Goal: Task Accomplishment & Management: Manage account settings

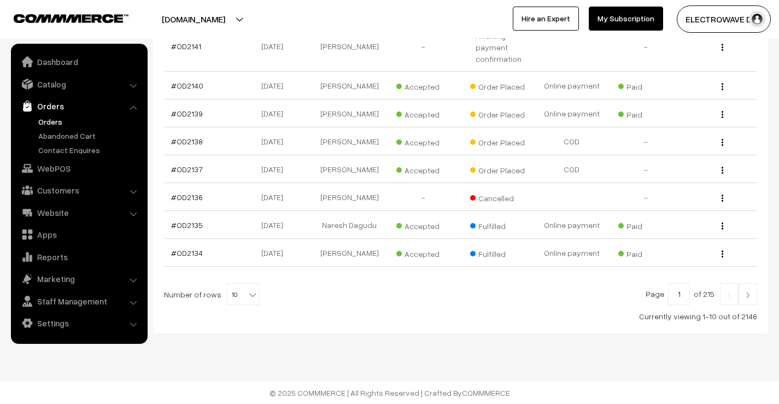
scroll to position [324, 0]
click at [247, 292] on b at bounding box center [252, 294] width 11 height 11
select select "30"
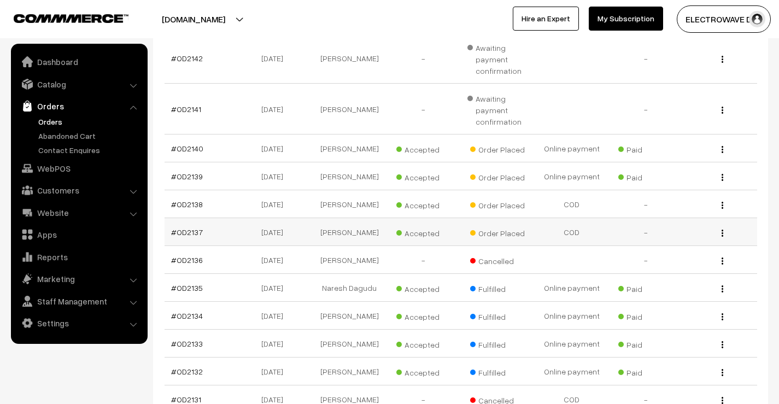
scroll to position [246, 0]
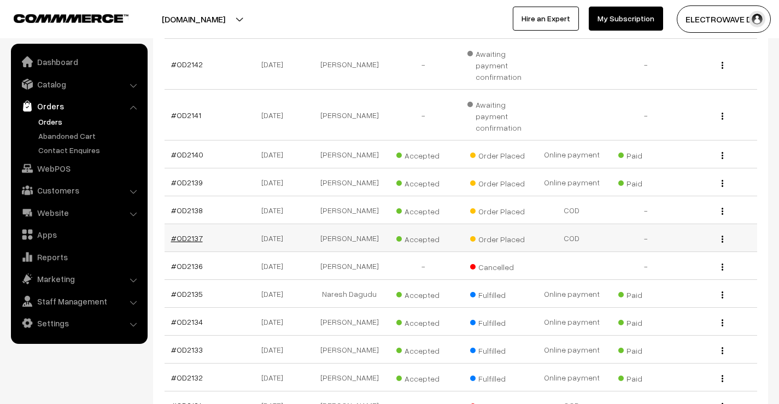
click at [191, 239] on link "#OD2137" at bounding box center [187, 237] width 32 height 9
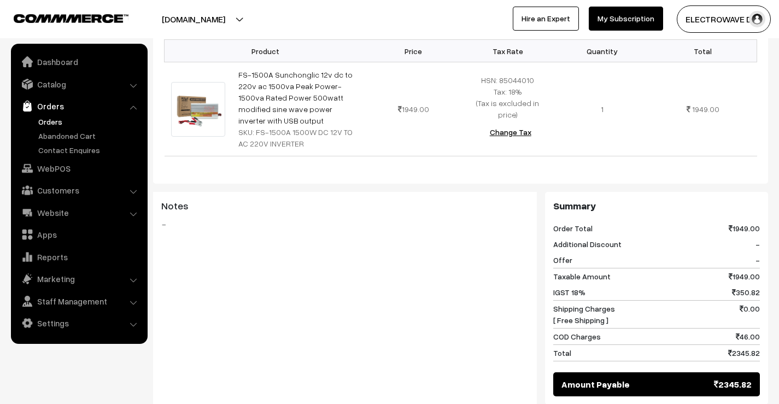
scroll to position [478, 0]
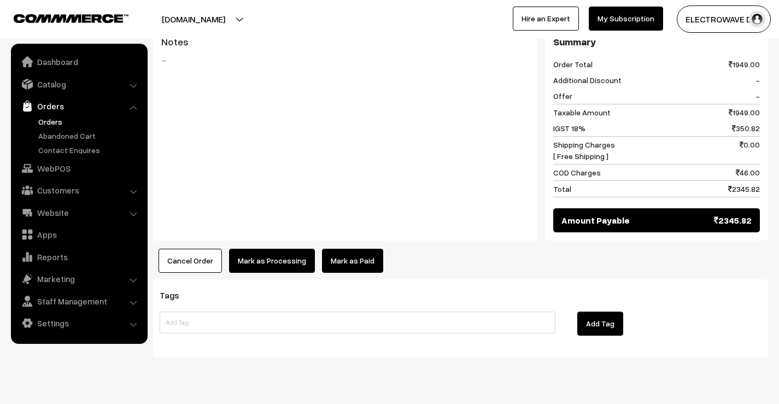
click at [274, 249] on button "Mark as Processing" at bounding box center [272, 261] width 86 height 24
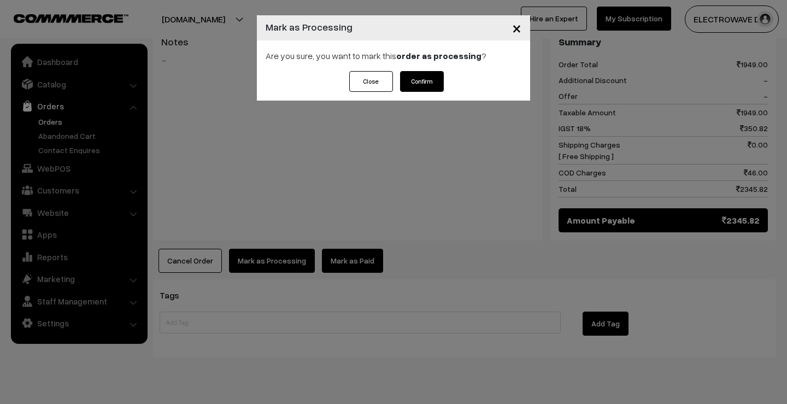
drag, startPoint x: 432, startPoint y: 97, endPoint x: 430, endPoint y: 78, distance: 19.2
click at [432, 96] on div "Close Confirm" at bounding box center [393, 86] width 273 height 30
click at [430, 78] on button "Confirm" at bounding box center [422, 81] width 44 height 21
click at [518, 33] on span "×" at bounding box center [516, 27] width 9 height 20
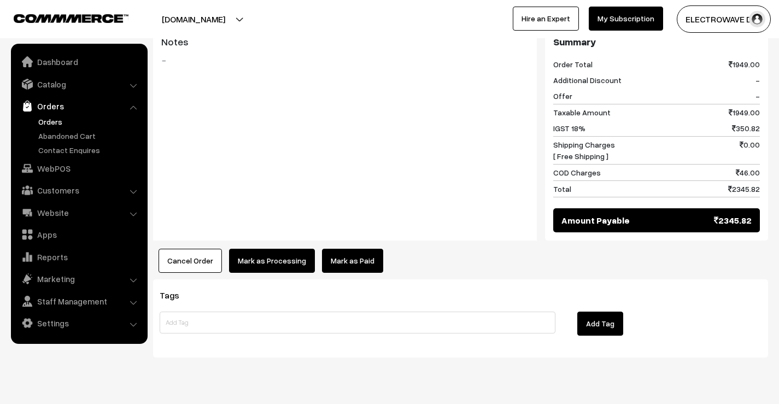
click at [283, 249] on button "Mark as Processing" at bounding box center [272, 261] width 86 height 24
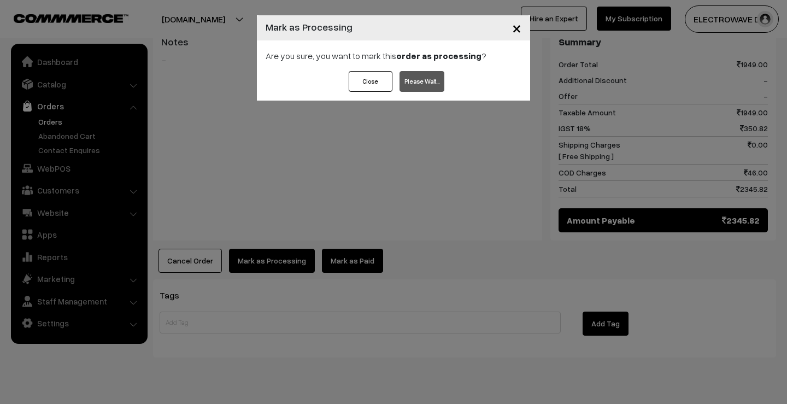
click at [512, 31] on span "×" at bounding box center [516, 27] width 9 height 20
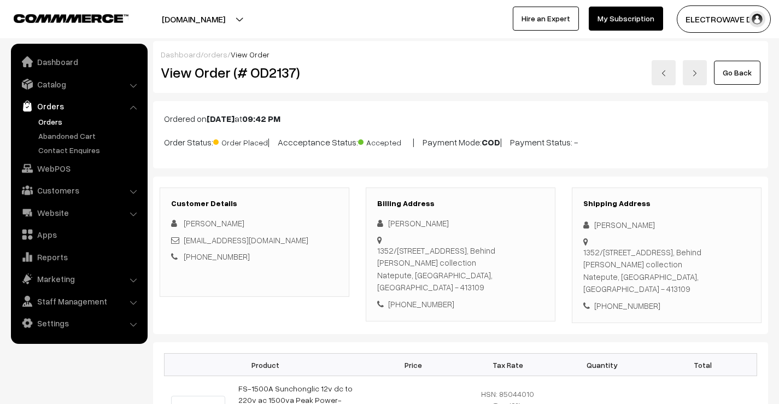
scroll to position [40, 0]
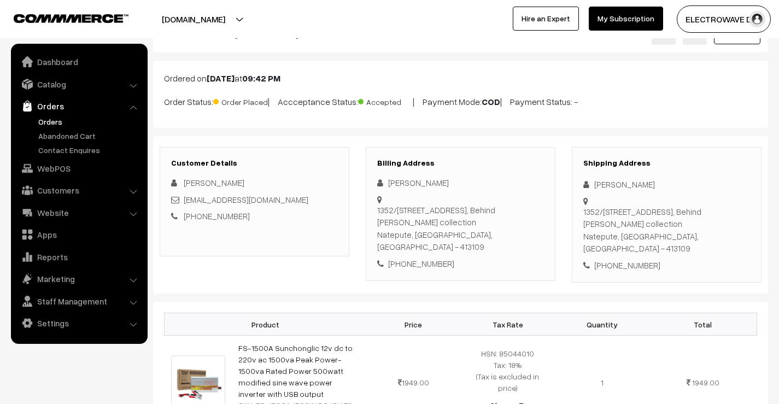
click at [631, 259] on div "[PHONE_NUMBER]" at bounding box center [666, 265] width 167 height 13
copy div "9923309309"
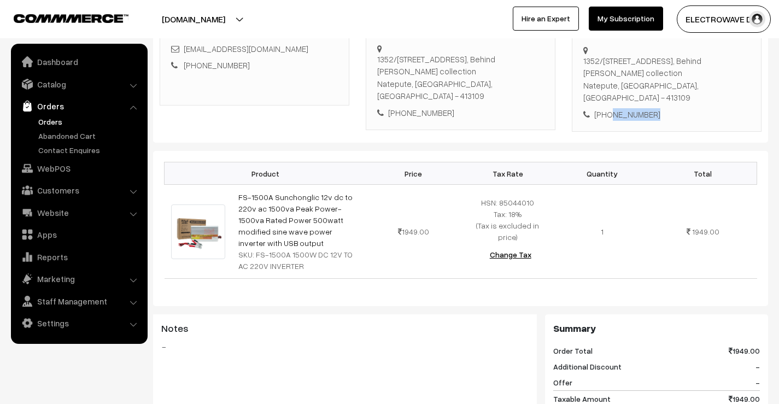
scroll to position [368, 0]
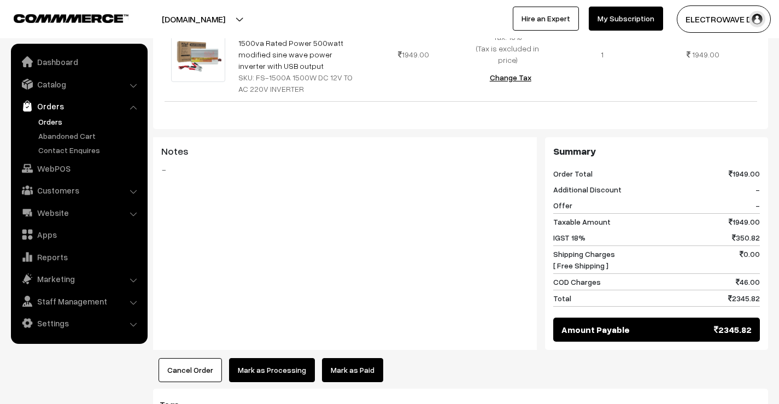
click at [264, 358] on button "Mark as Processing" at bounding box center [272, 370] width 86 height 24
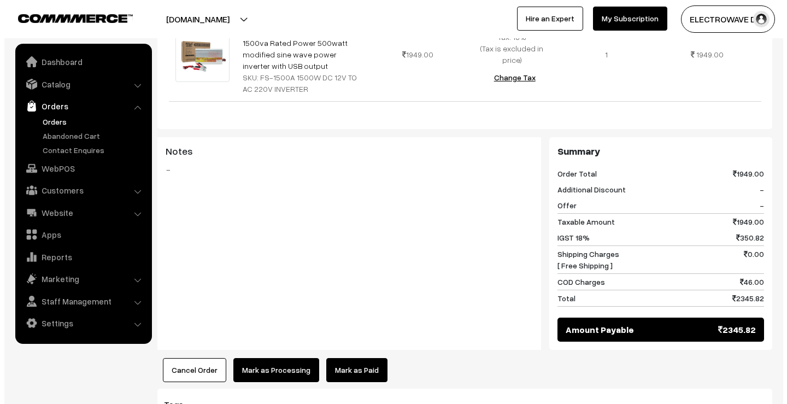
scroll to position [368, 0]
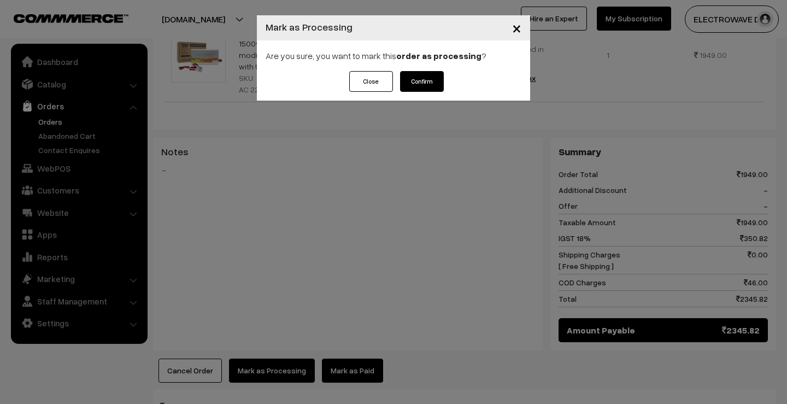
click at [424, 81] on button "Confirm" at bounding box center [422, 81] width 44 height 21
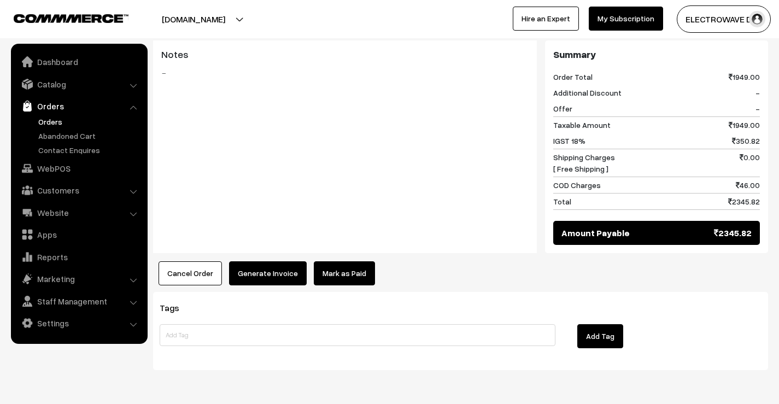
scroll to position [478, 0]
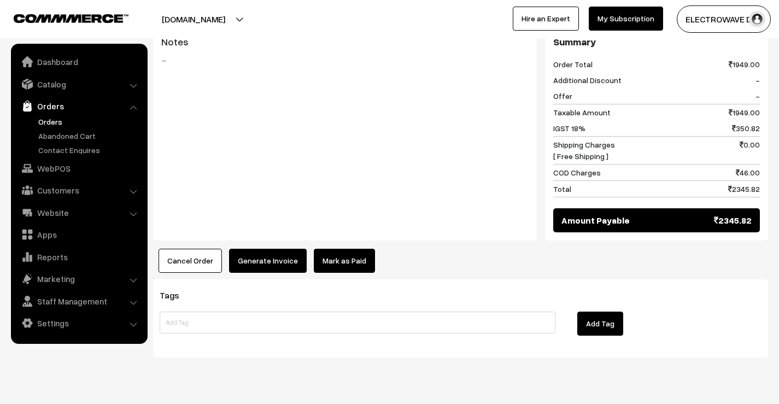
click at [276, 249] on button "Generate Invoice" at bounding box center [268, 261] width 78 height 24
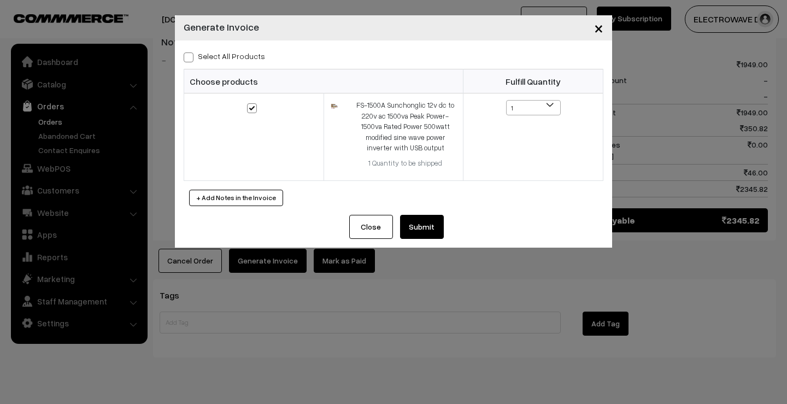
click at [411, 235] on button "Submit" at bounding box center [422, 227] width 44 height 24
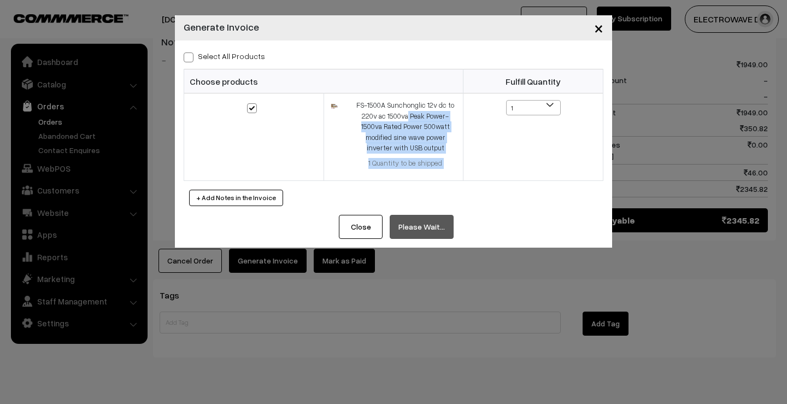
drag, startPoint x: 346, startPoint y: 98, endPoint x: 451, endPoint y: 186, distance: 137.0
click at [451, 186] on div "Select All Products Choose products Fulfill Quantity 1 1" at bounding box center [393, 127] width 437 height 174
click at [598, 27] on span "×" at bounding box center [598, 27] width 9 height 20
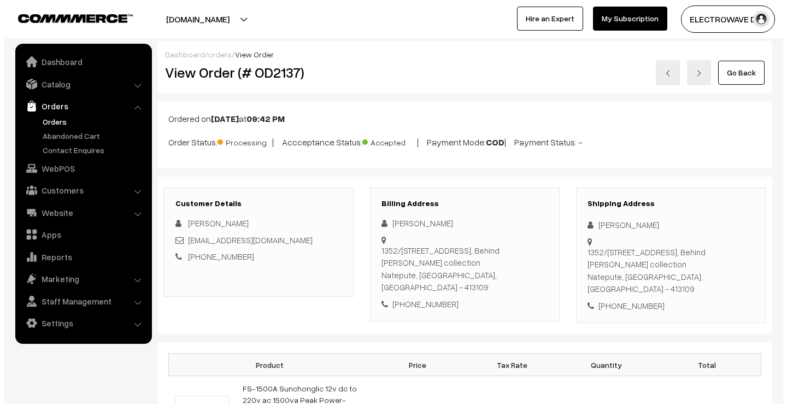
scroll to position [478, 0]
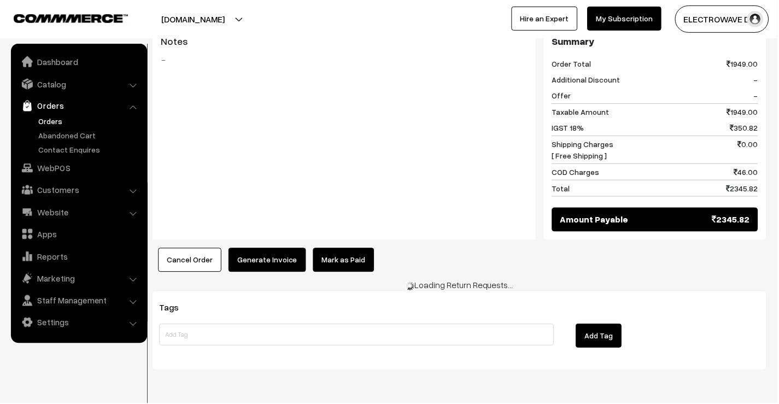
click at [295, 249] on button "Generate Invoice" at bounding box center [268, 261] width 78 height 24
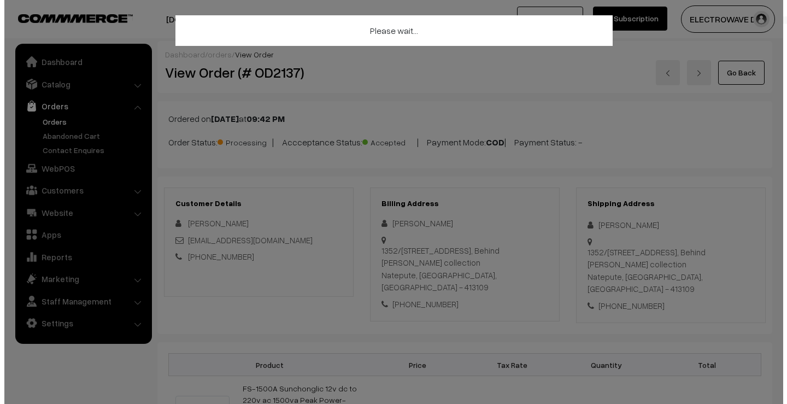
scroll to position [478, 0]
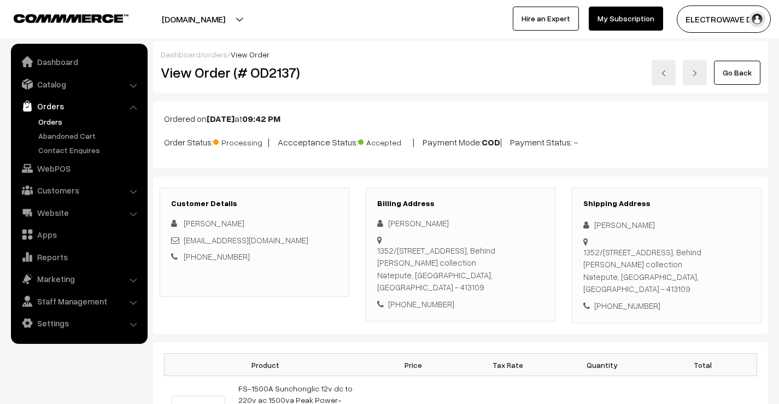
drag, startPoint x: 165, startPoint y: 118, endPoint x: 647, endPoint y: 149, distance: 483.1
click at [647, 149] on div "Ordered on [DATE] 09:42 PM Order Status: Processing | Accceptance Status: Accep…" at bounding box center [460, 134] width 615 height 67
click at [600, 226] on div "[PERSON_NAME]" at bounding box center [666, 225] width 167 height 13
click at [600, 226] on div "CHANDRAKANT MANE" at bounding box center [666, 225] width 167 height 13
copy div "CHANDRAKANT"
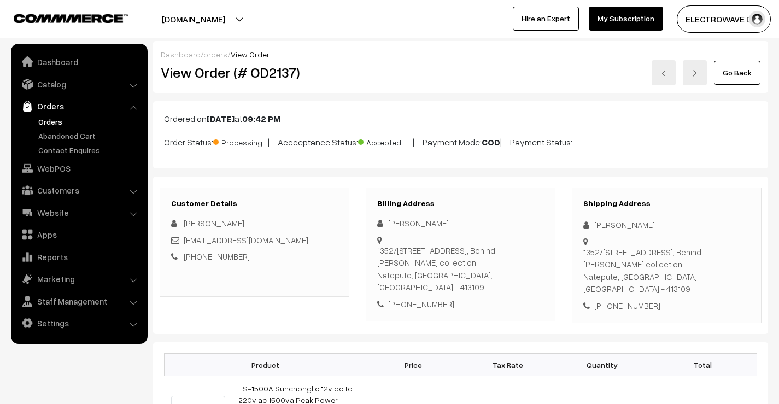
click at [656, 225] on div "CHANDRAKANT MANE" at bounding box center [666, 225] width 167 height 13
copy div "MANE"
drag, startPoint x: 274, startPoint y: 239, endPoint x: 185, endPoint y: 240, distance: 89.6
click at [185, 240] on div "Cbmane143@gmail.com" at bounding box center [254, 240] width 167 height 13
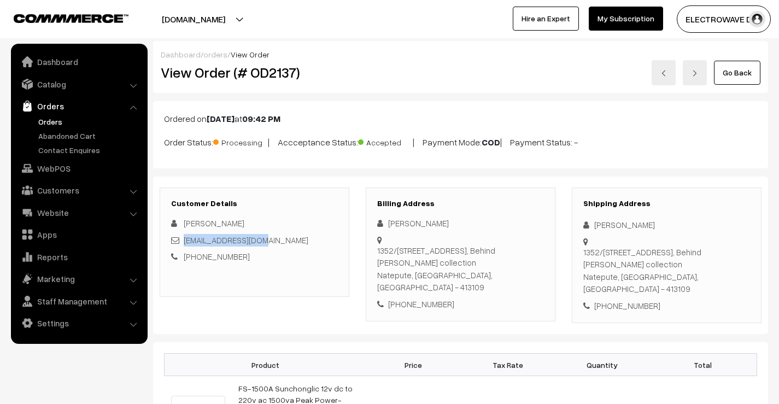
copy link "Cbmane143@gmail.com"
click at [620, 300] on div "+91 9923309309" at bounding box center [666, 306] width 167 height 13
copy div "9923309309"
drag, startPoint x: 590, startPoint y: 222, endPoint x: 620, endPoint y: 266, distance: 52.3
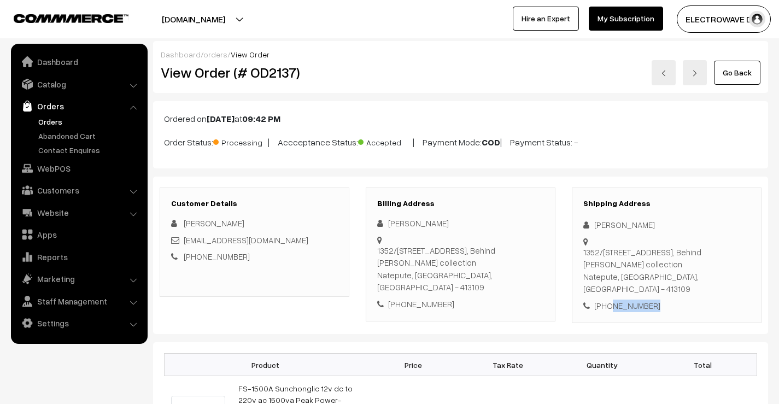
click at [620, 266] on div "Shipping Address CHANDRAKANT MANE 1352/4,Dahigaon Road,Natepute, Behind Mohite …" at bounding box center [667, 255] width 190 height 136
copy div "CHANDRAKANT MANE 1352/4,Dahigaon Road,Natepute, Behind Mohite collection"
click at [580, 275] on div "Shipping Address CHANDRAKANT MANE 1352/4,Dahigaon Road,Natepute, Behind Mohite …" at bounding box center [667, 255] width 190 height 136
drag, startPoint x: 582, startPoint y: 274, endPoint x: 662, endPoint y: 302, distance: 84.9
click at [663, 302] on div "Shipping Address CHANDRAKANT MANE 1352/4,Dahigaon Road,Natepute, Behind Mohite …" at bounding box center [667, 255] width 190 height 136
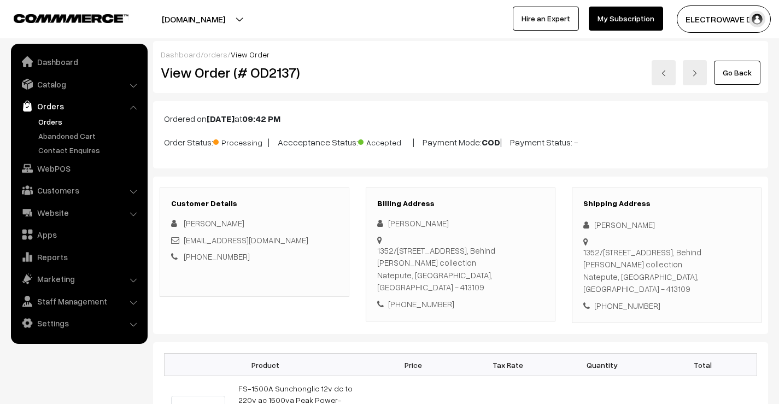
click at [588, 281] on div "1352/4,Dahigaon Road,Natepute, Behind Mohite collection Natepute, Maharashtra, …" at bounding box center [666, 270] width 167 height 49
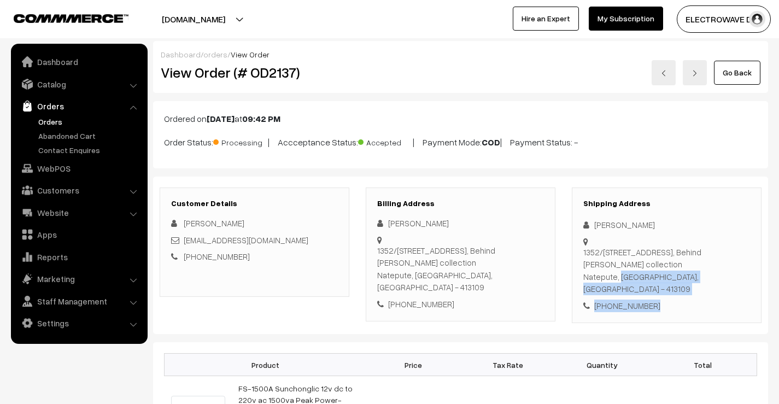
drag, startPoint x: 584, startPoint y: 276, endPoint x: 677, endPoint y: 301, distance: 96.1
click at [678, 301] on div "Shipping Address CHANDRAKANT MANE 1352/4,Dahigaon Road,Natepute, Behind Mohite …" at bounding box center [667, 255] width 190 height 136
copy div "Natepute, Maharashtra, India - 413109 +91 9923309309"
click at [695, 273] on div "1352/4,Dahigaon Road,Natepute, Behind Mohite collection Natepute, Maharashtra, …" at bounding box center [666, 270] width 167 height 49
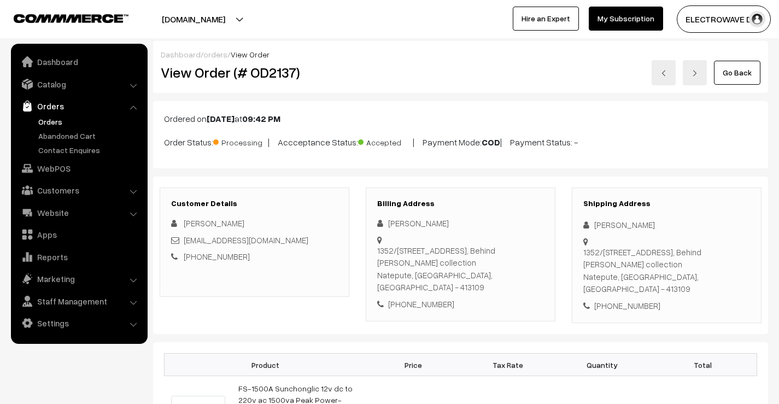
click at [695, 273] on div "1352/4,Dahigaon Road,Natepute, Behind Mohite collection Natepute, Maharashtra, …" at bounding box center [666, 270] width 167 height 49
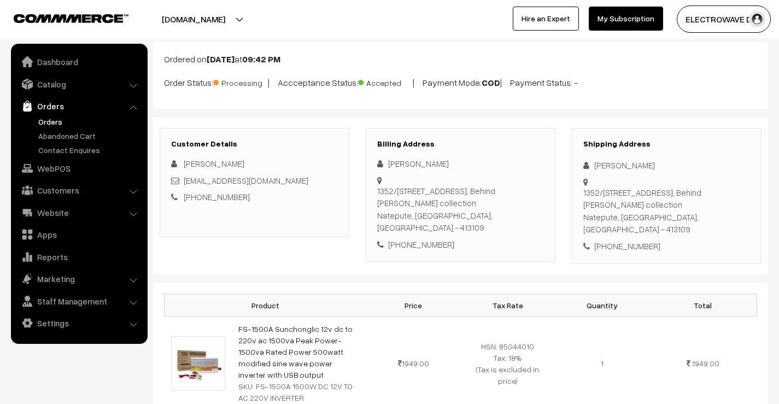
scroll to position [109, 0]
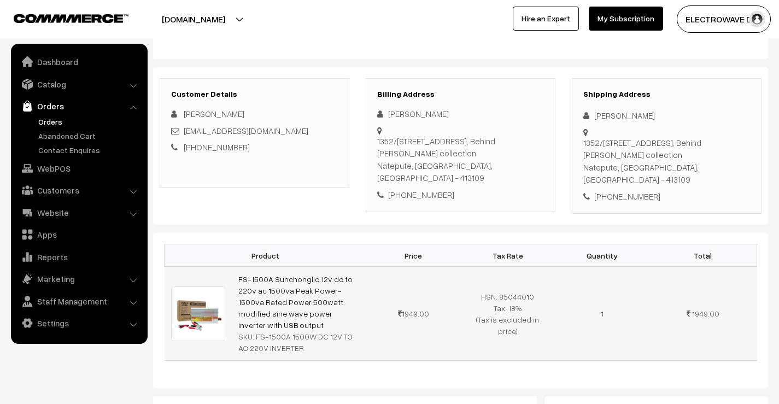
drag, startPoint x: 342, startPoint y: 302, endPoint x: 233, endPoint y: 256, distance: 118.1
click at [233, 267] on td "FS-1500A Sunchonglic 12v dc to 220v ac 1500va Peak Power-1500va Rated Power 500…" at bounding box center [299, 314] width 134 height 94
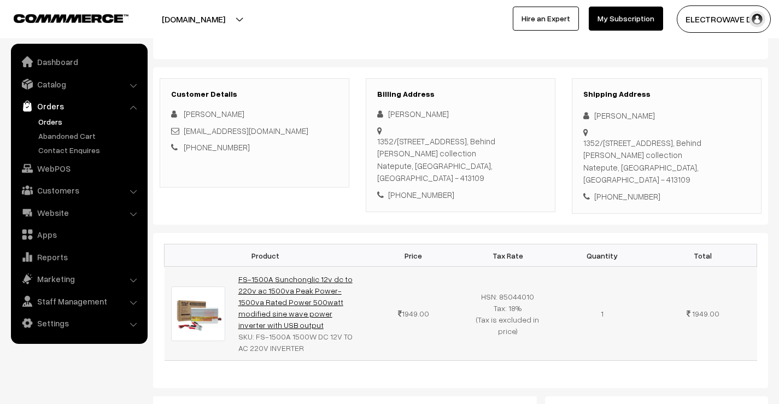
copy link "FS-1500A Sunchonglic 12v dc to 220v ac 1500va Peak Power-1500va Rated Power 500…"
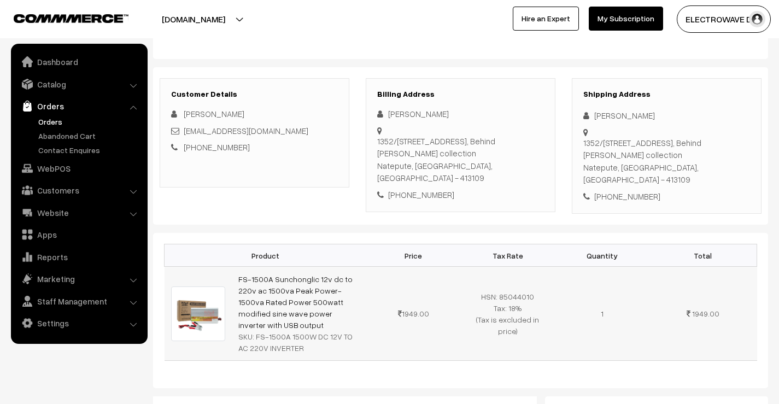
drag, startPoint x: 255, startPoint y: 314, endPoint x: 281, endPoint y: 323, distance: 28.3
click at [297, 332] on td "FS-1500A Sunchonglic 12v dc to 220v ac 1500va Peak Power-1500va Rated Power 500…" at bounding box center [299, 314] width 134 height 94
copy div "FS-1500A 1500W DC 12V TO AC 220V INVERTER"
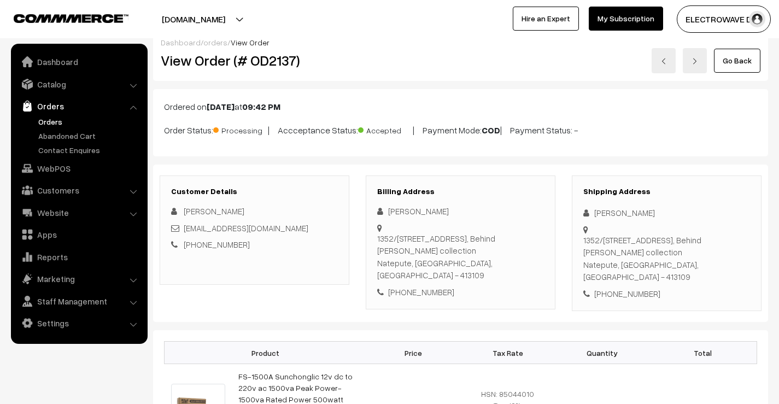
scroll to position [0, 0]
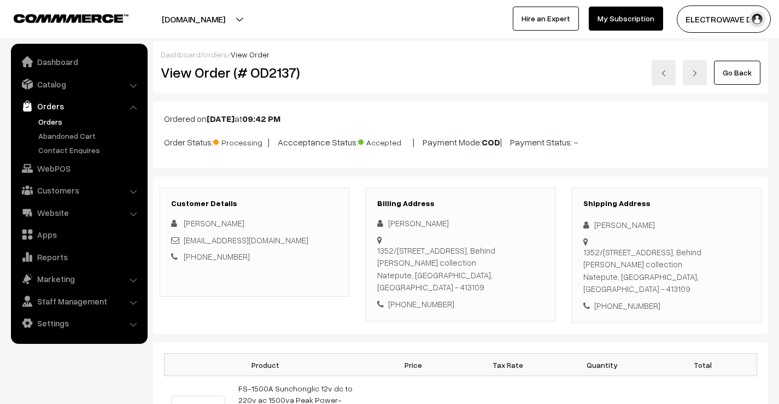
click at [275, 72] on h2 "View Order (# OD2137)" at bounding box center [255, 72] width 189 height 17
copy h2 "OD2137"
click at [63, 118] on link "Orders" at bounding box center [90, 121] width 108 height 11
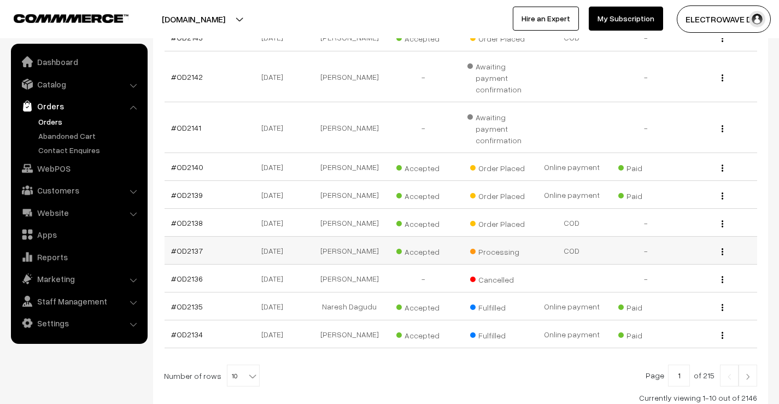
scroll to position [273, 0]
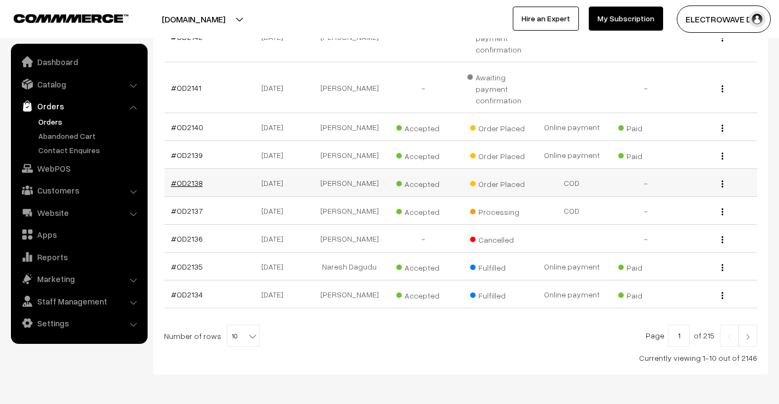
click at [184, 183] on link "#OD2138" at bounding box center [187, 182] width 32 height 9
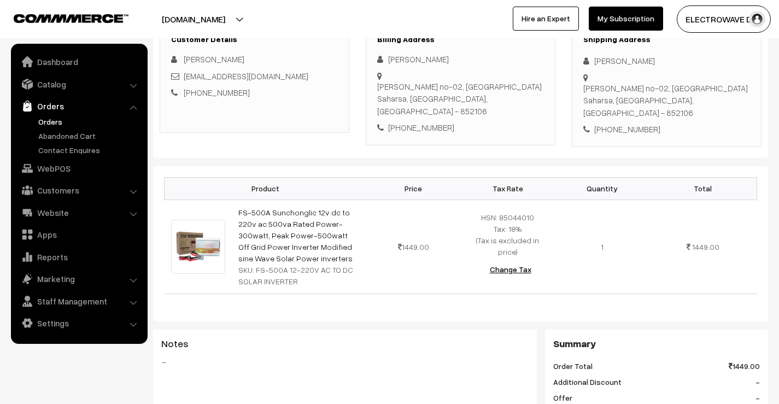
scroll to position [55, 0]
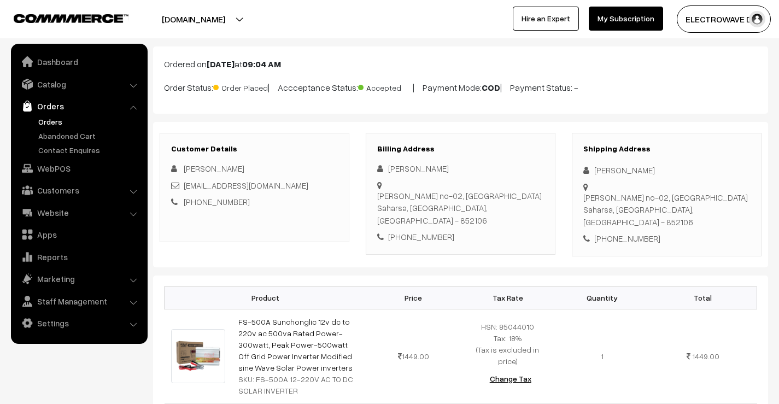
click at [600, 171] on div "[PERSON_NAME]" at bounding box center [666, 170] width 167 height 13
copy div "[PERSON_NAME]"
click at [600, 191] on div "[PERSON_NAME][STREET_ADDRESS]" at bounding box center [666, 209] width 167 height 37
drag, startPoint x: 595, startPoint y: 172, endPoint x: 708, endPoint y: 186, distance: 114.0
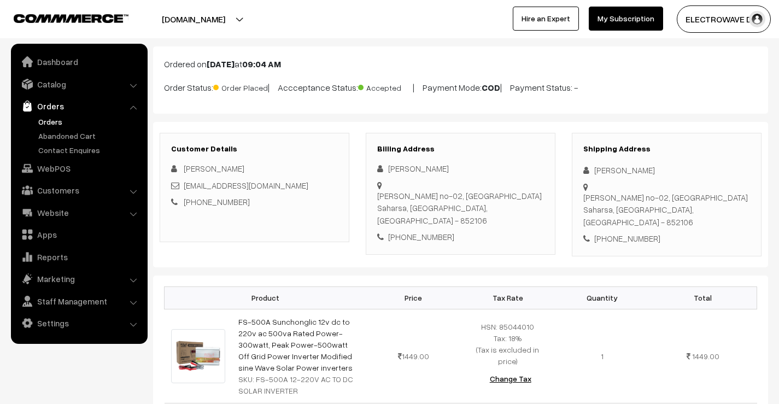
click at [709, 186] on div "Shipping Address Mithu kumar Yadav Khochardeva ward no-02, Salkhua Saharsa, Bih…" at bounding box center [667, 195] width 190 height 124
copy div "Mithu kumar Yadav Khochardeva ward no-02, Salkhua"
click at [585, 195] on div at bounding box center [666, 205] width 167 height 48
drag, startPoint x: 596, startPoint y: 199, endPoint x: 666, endPoint y: 222, distance: 73.6
click at [667, 222] on div "Shipping Address Mithu kumar Yadav Khochardeva ward no-02, Salkhua Saharsa, Bih…" at bounding box center [667, 195] width 190 height 124
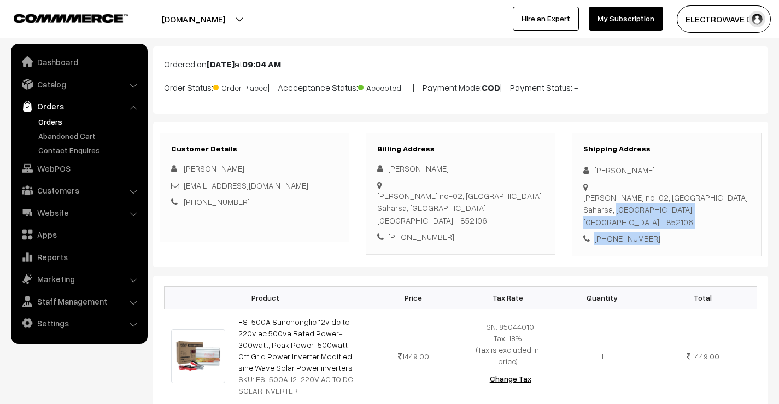
copy div "Saharsa, Bihar, India - 852106 +91 8825113387"
click at [675, 200] on div "Khochardeva ward no-02, Salkhua Saharsa, Bihar, India - 852106" at bounding box center [666, 209] width 167 height 37
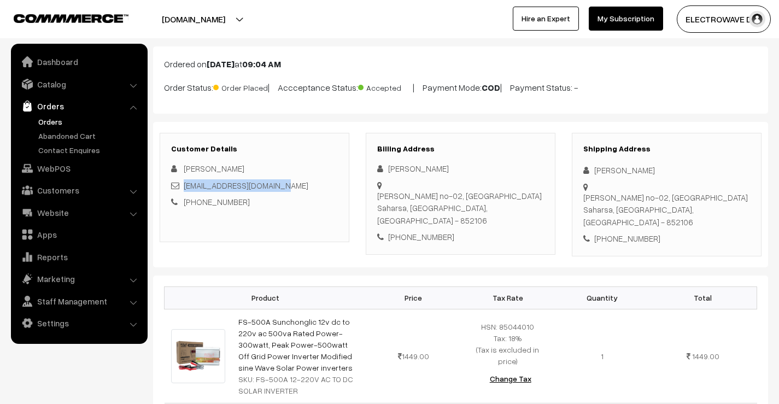
drag, startPoint x: 304, startPoint y: 186, endPoint x: 184, endPoint y: 187, distance: 120.8
click at [184, 187] on div "MITHUKUMAR3168@GMAIL.COM" at bounding box center [254, 185] width 167 height 13
copy link "MITHUKUMAR3168@GMAIL.COM"
click at [627, 232] on div "+91 8825113387" at bounding box center [666, 238] width 167 height 13
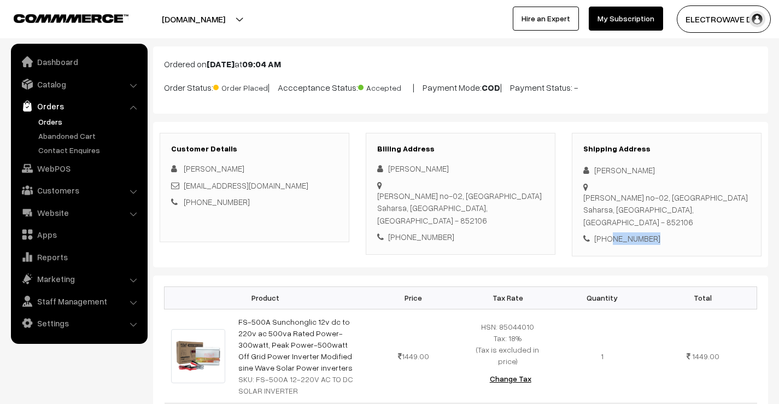
copy div "8825113387"
click at [673, 196] on div "Khochardeva ward no-02, Salkhua Saharsa, Bihar, India - 852106" at bounding box center [666, 209] width 167 height 37
copy div "852106"
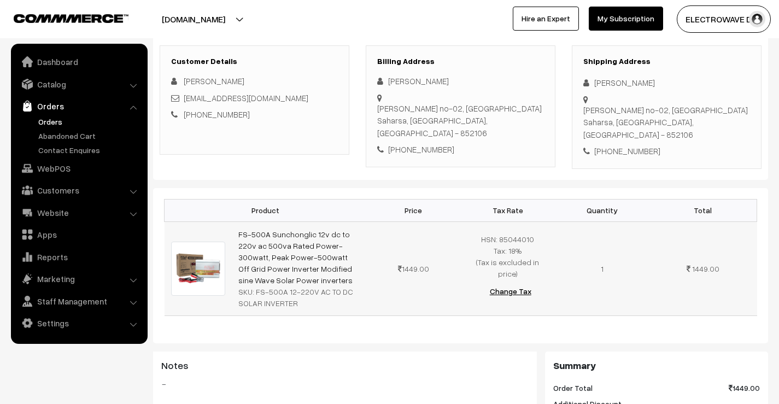
scroll to position [164, 0]
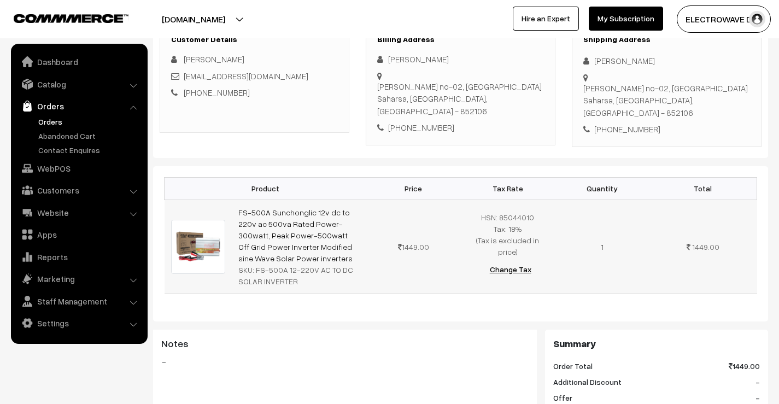
drag, startPoint x: 296, startPoint y: 242, endPoint x: 236, endPoint y: 197, distance: 74.7
click at [236, 200] on td "FS-500A Sunchonglic 12v dc to 220v ac 500va Rated Power-300watt, Peak Power-500…" at bounding box center [299, 247] width 134 height 94
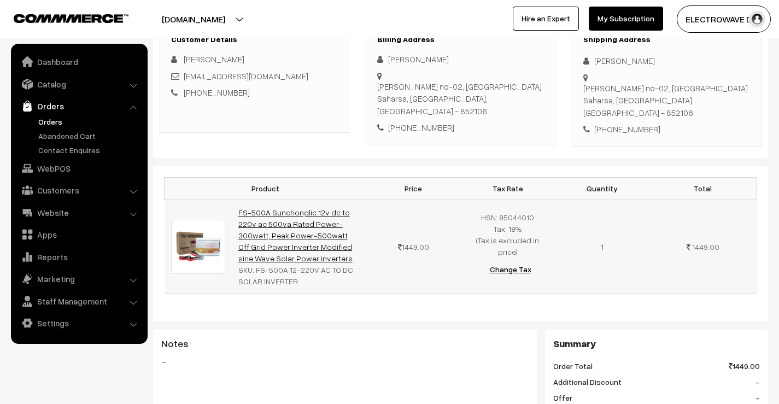
copy link "FS-500A Sunchonglic 12v dc to 220v ac 500va Rated Power-300watt, Peak Power-500…"
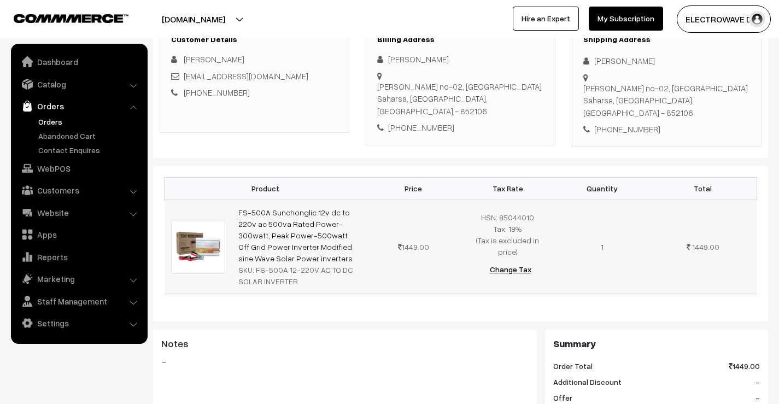
drag, startPoint x: 253, startPoint y: 256, endPoint x: 313, endPoint y: 272, distance: 62.2
click at [315, 273] on td "FS-500A Sunchonglic 12v dc to 220v ac 500va Rated Power-300watt, Peak Power-500…" at bounding box center [299, 247] width 134 height 94
copy div "FS-500A 12-220V AC TO DC SOLAR INVERTER"
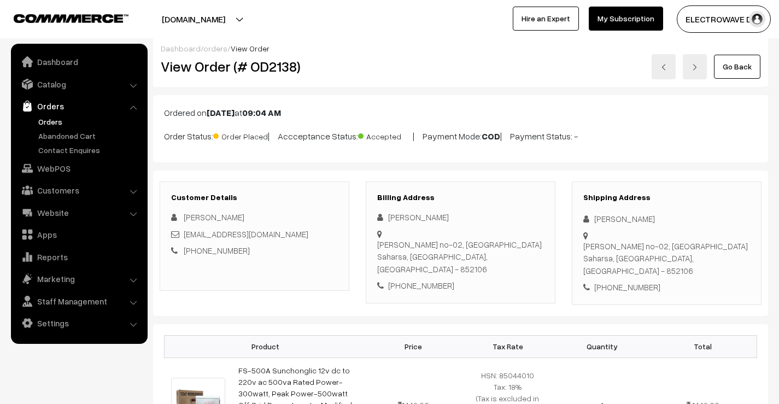
scroll to position [0, 0]
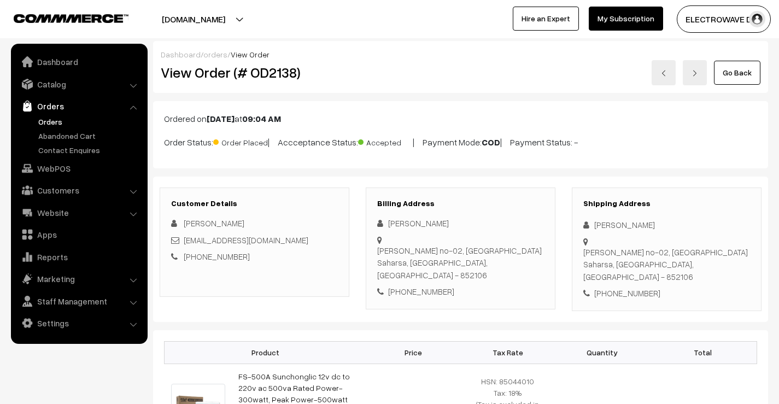
click at [270, 81] on h2 "View Order (# OD2138)" at bounding box center [255, 72] width 189 height 17
copy h2 "OD2138"
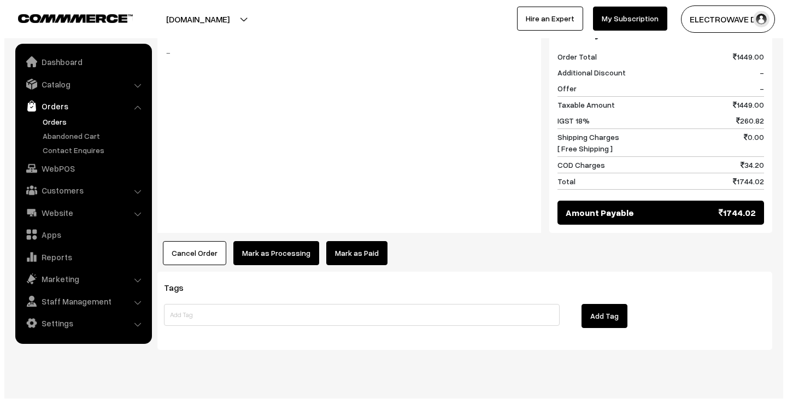
scroll to position [474, 0]
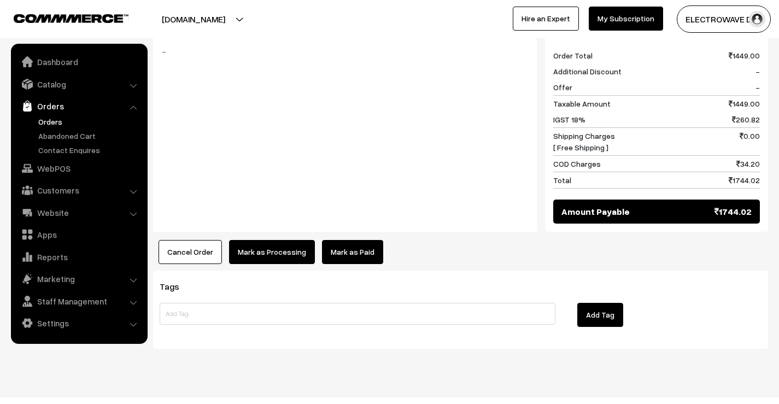
click at [274, 241] on button "Mark as Processing" at bounding box center [272, 252] width 86 height 24
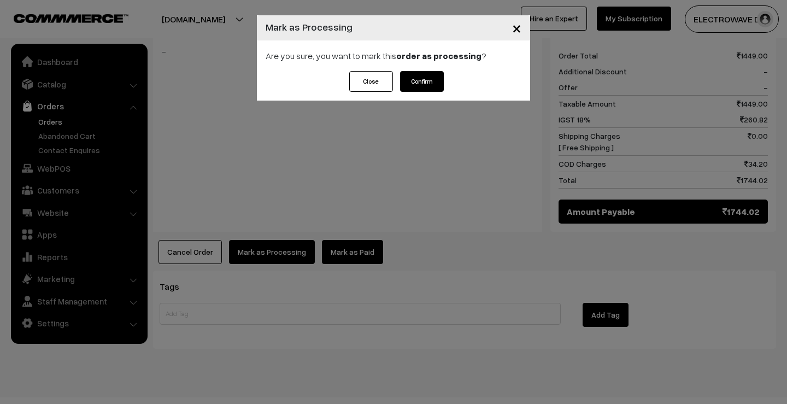
click at [424, 79] on button "Confirm" at bounding box center [422, 81] width 44 height 21
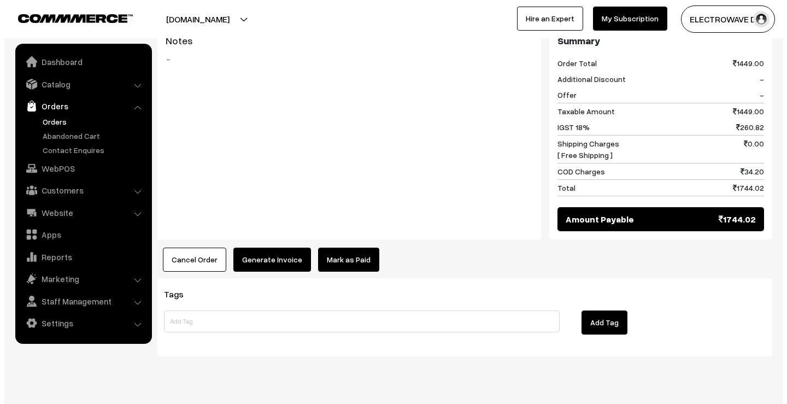
scroll to position [474, 0]
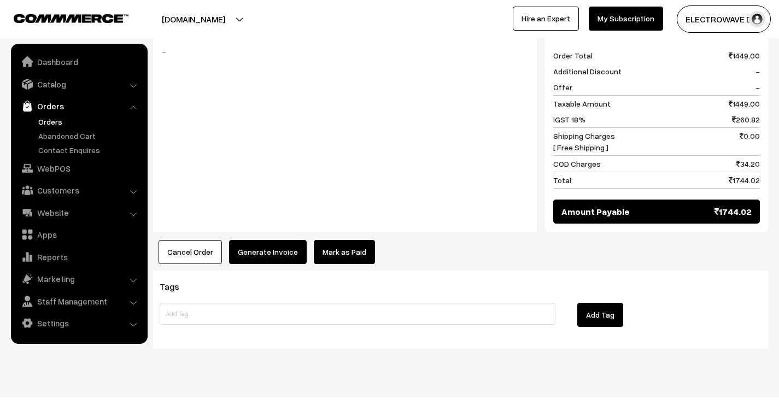
click at [265, 241] on button "Generate Invoice" at bounding box center [268, 252] width 78 height 24
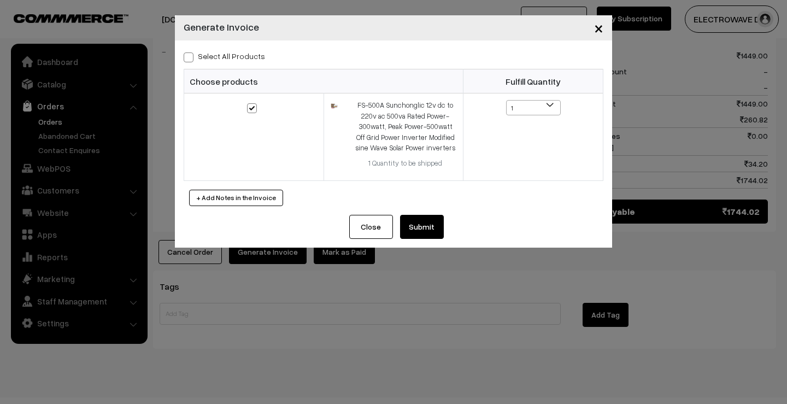
click at [435, 243] on div "Close Submit Back Fulfill Items" at bounding box center [393, 231] width 437 height 33
click at [432, 234] on button "Submit" at bounding box center [422, 227] width 44 height 24
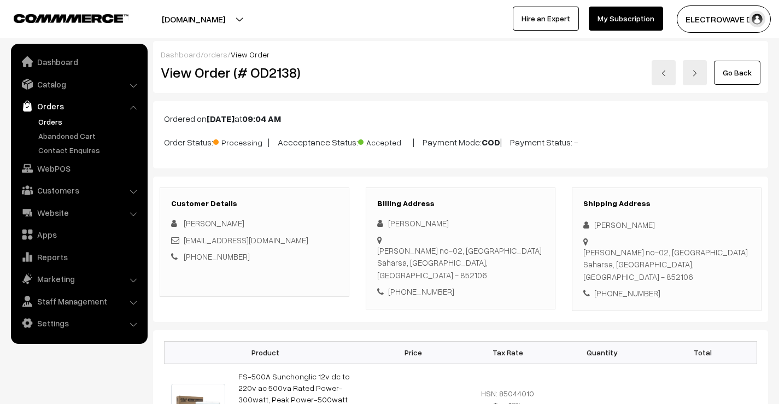
scroll to position [474, 0]
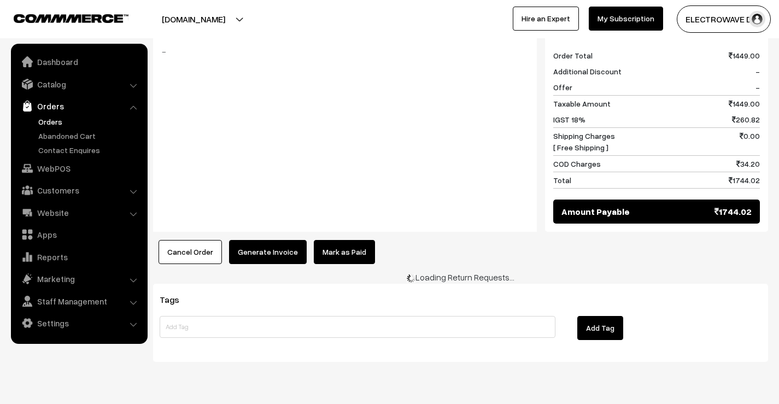
click at [40, 120] on link "Orders" at bounding box center [90, 121] width 108 height 11
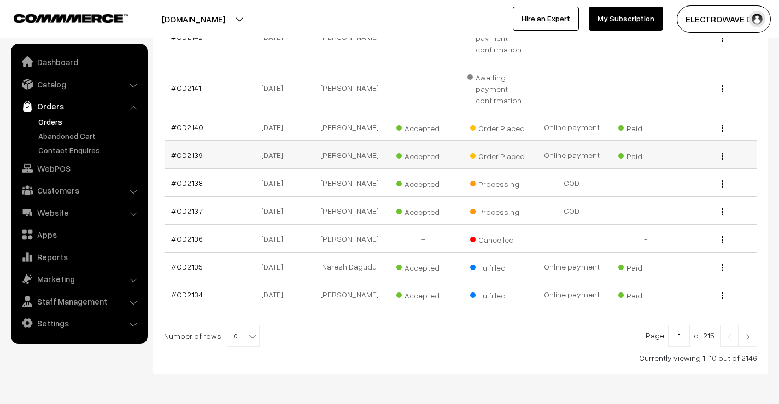
scroll to position [219, 0]
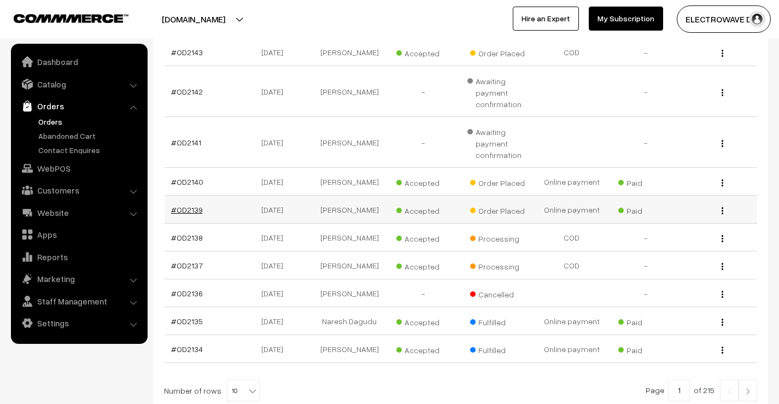
click at [192, 208] on link "#OD2139" at bounding box center [187, 209] width 32 height 9
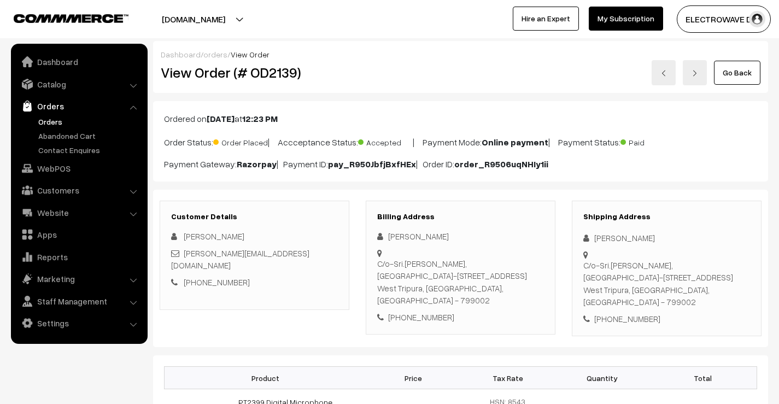
click at [666, 82] on link at bounding box center [664, 72] width 24 height 25
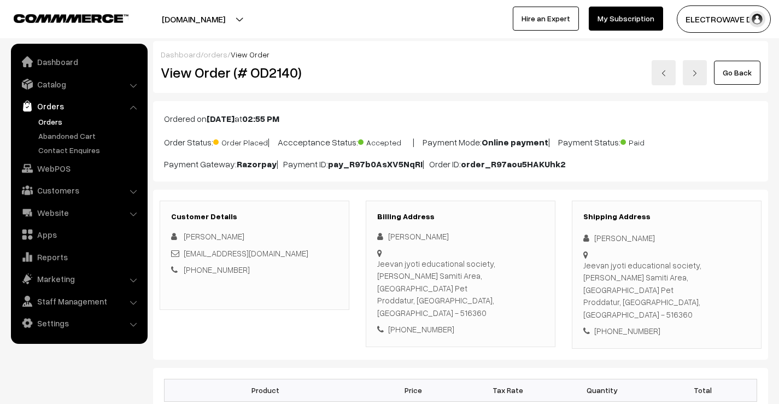
click at [60, 121] on link "Orders" at bounding box center [90, 121] width 108 height 11
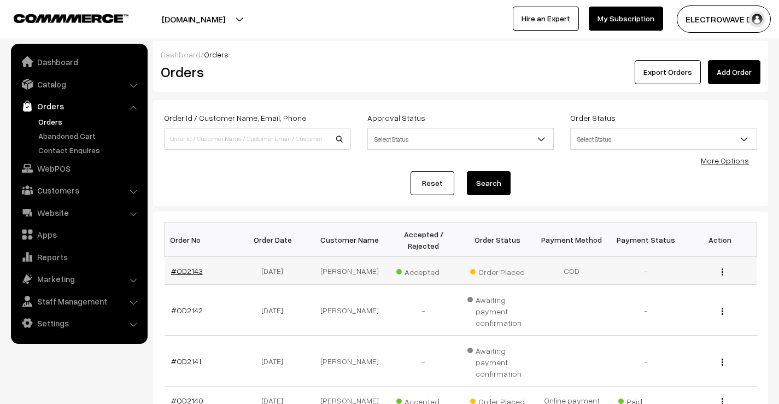
click at [183, 269] on link "#OD2143" at bounding box center [187, 270] width 32 height 9
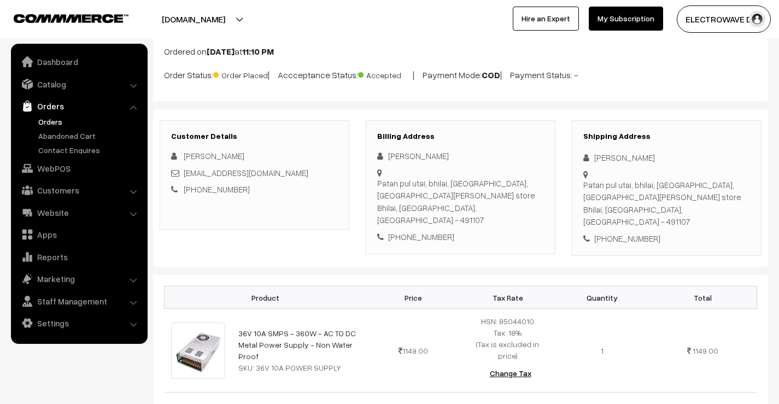
scroll to position [55, 0]
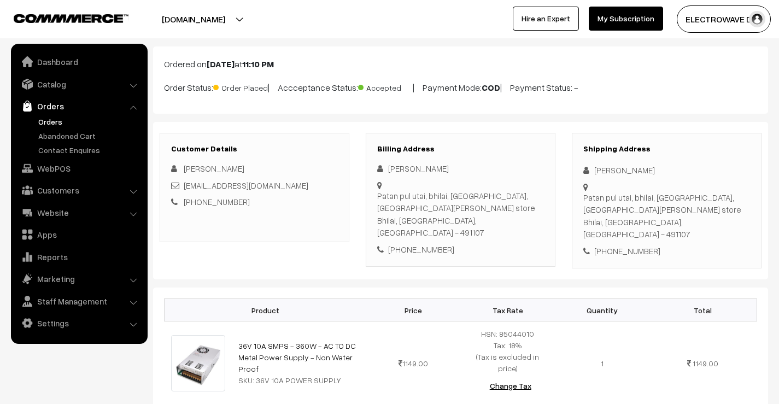
click at [602, 168] on div "Devvrat Sahu" at bounding box center [666, 170] width 167 height 13
copy div "Devvrat"
click at [635, 171] on div "Devvrat Sahu" at bounding box center [666, 170] width 167 height 13
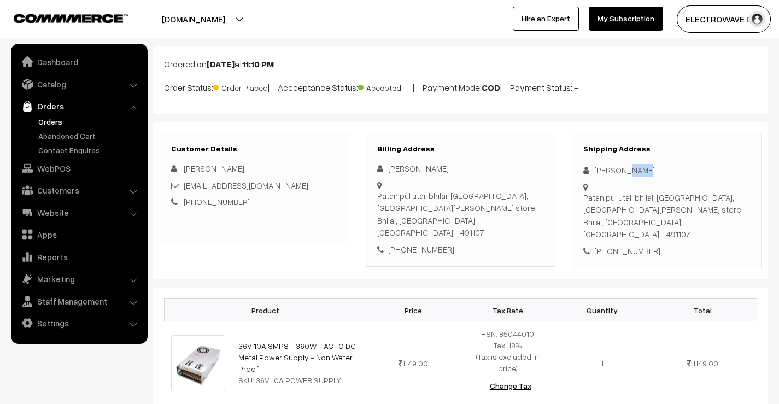
copy div "Sahu"
drag, startPoint x: 306, startPoint y: 182, endPoint x: 184, endPoint y: 190, distance: 122.1
click at [184, 190] on div "devvratsahu2001@gmail.com" at bounding box center [254, 185] width 167 height 13
copy link "devvratsahu2001@gmail.com"
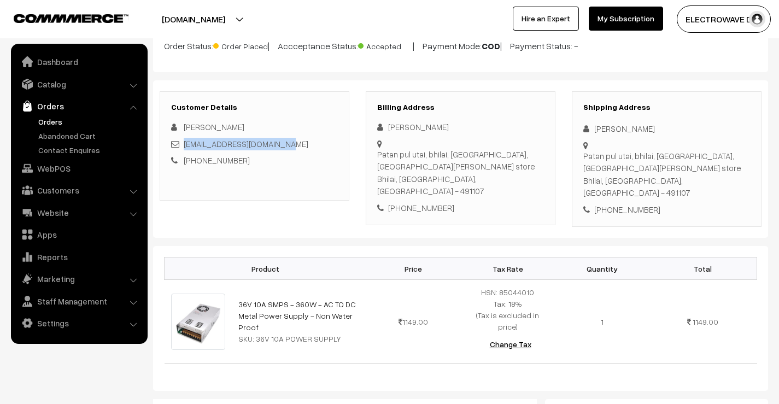
scroll to position [109, 0]
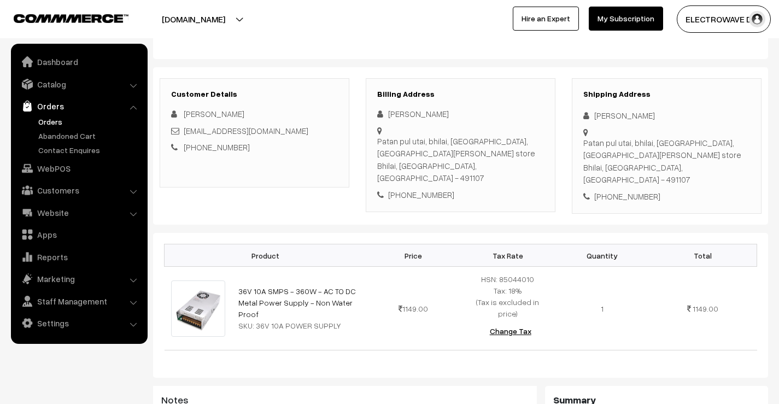
click at [630, 190] on div "+91 9406258632" at bounding box center [666, 196] width 167 height 13
copy div "9406258632"
drag, startPoint x: 592, startPoint y: 116, endPoint x: 606, endPoint y: 153, distance: 39.6
click at [606, 153] on div "Shipping Address Devvrat Sahu Patan pul utai, bhilai, chattisgarh, Minakshi kir…" at bounding box center [667, 146] width 190 height 136
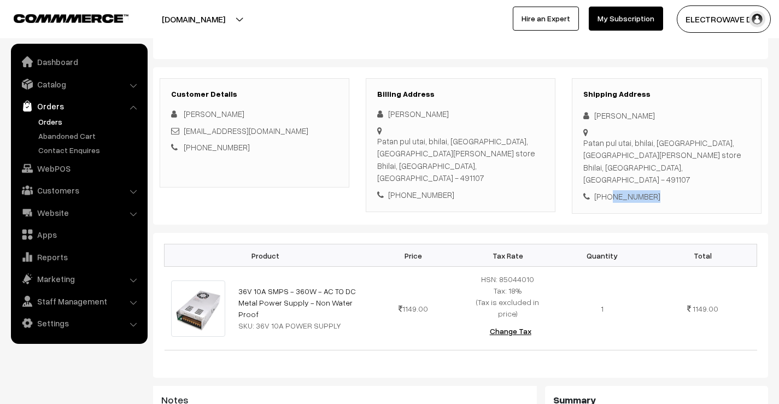
copy div "Devvrat Sahu Patan pul utai, bhilai, chattisgarh, Minakshi kirana store"
click at [566, 172] on div "Shipping Address Devvrat Sahu Patan pul utai, bhilai, chattisgarh, Minakshi kir…" at bounding box center [667, 146] width 206 height 136
drag, startPoint x: 584, startPoint y: 169, endPoint x: 671, endPoint y: 190, distance: 89.4
click at [671, 190] on div "Shipping Address Devvrat Sahu Patan pul utai, bhilai, chattisgarh, Minakshi kir…" at bounding box center [667, 146] width 190 height 136
copy div "Bhilai, Chattisgarh, India - 491107 +91 9406258632"
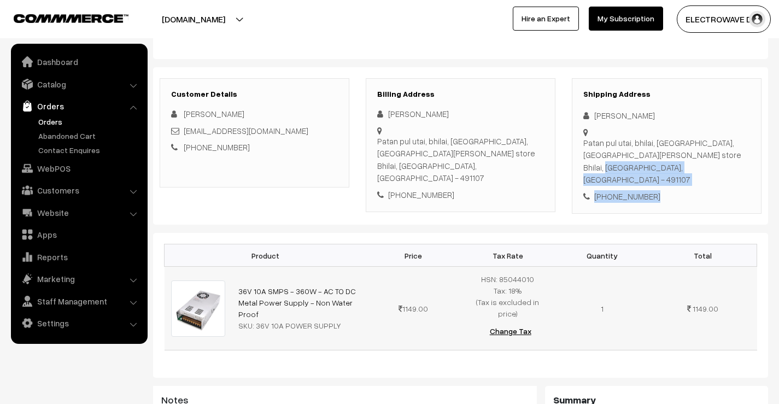
drag, startPoint x: 256, startPoint y: 298, endPoint x: 236, endPoint y: 274, distance: 31.0
click at [236, 274] on td "36V 10A SMPS - 360W - AC TO DC Metal Power Supply - Non Water Proof SKU: 36V 10…" at bounding box center [299, 309] width 134 height 84
copy link "36V 10A SMPS - 360W - AC TO DC Metal Power Supply - Non Water Proof"
drag, startPoint x: 255, startPoint y: 312, endPoint x: 346, endPoint y: 313, distance: 91.3
click at [346, 320] on div "SKU: 36V 10A POWER SUPPLY" at bounding box center [298, 325] width 121 height 11
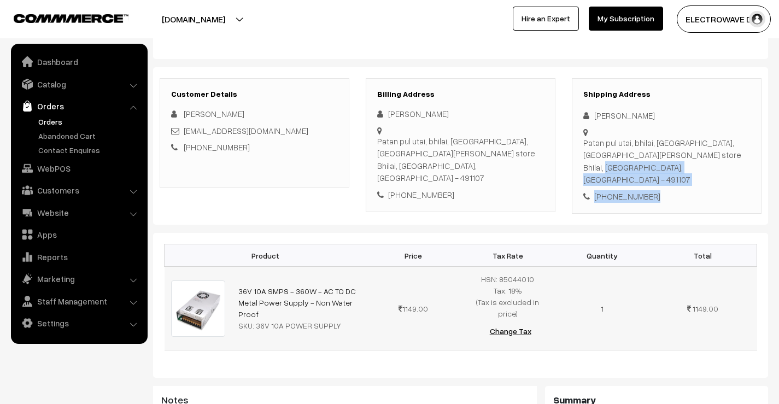
copy div "36V 10A POWER SUPPLY"
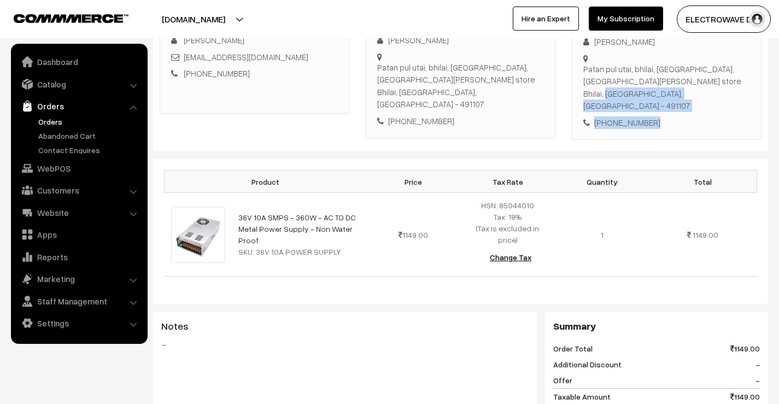
scroll to position [0, 0]
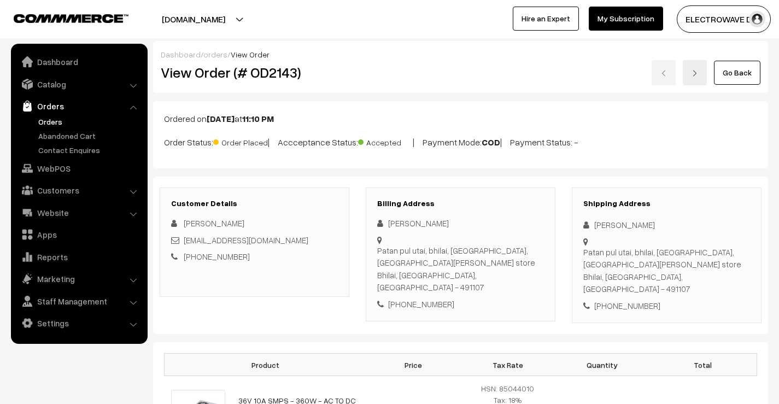
click at [279, 82] on div "View Order (# OD2143)" at bounding box center [256, 72] width 206 height 25
click at [279, 79] on h2 "View Order (# OD2143)" at bounding box center [255, 72] width 189 height 17
copy h2 "OD2143"
click at [45, 118] on link "Orders" at bounding box center [90, 121] width 108 height 11
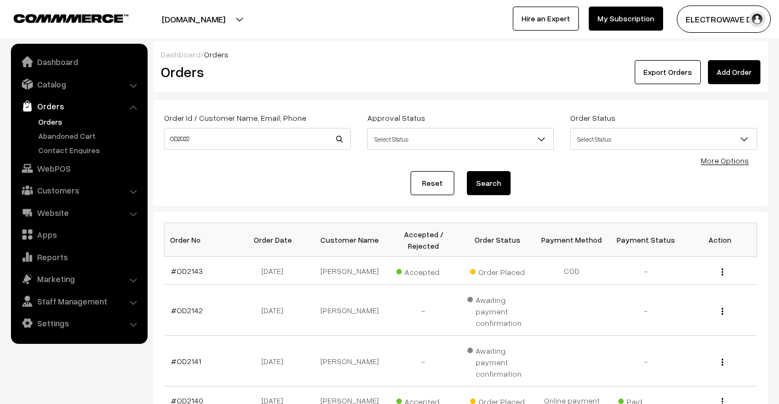
type input "OD2022"
click at [467, 171] on button "Search" at bounding box center [489, 183] width 44 height 24
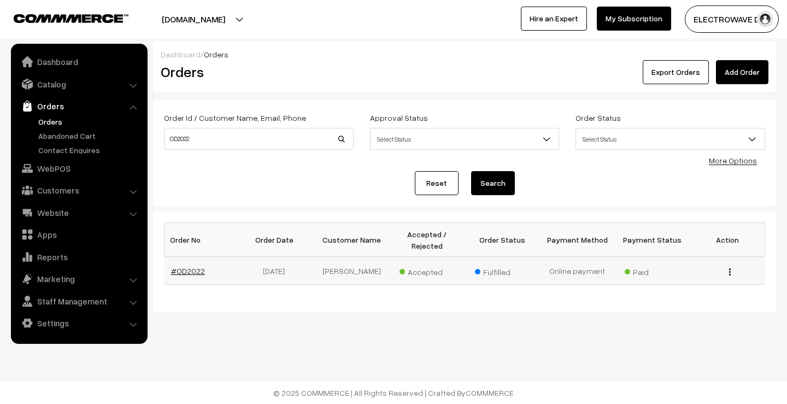
click at [195, 273] on link "#OD2022" at bounding box center [188, 270] width 34 height 9
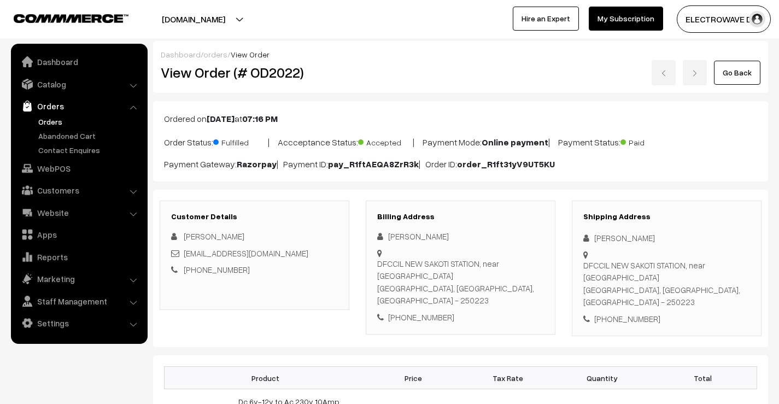
click at [45, 119] on link "Orders" at bounding box center [90, 121] width 108 height 11
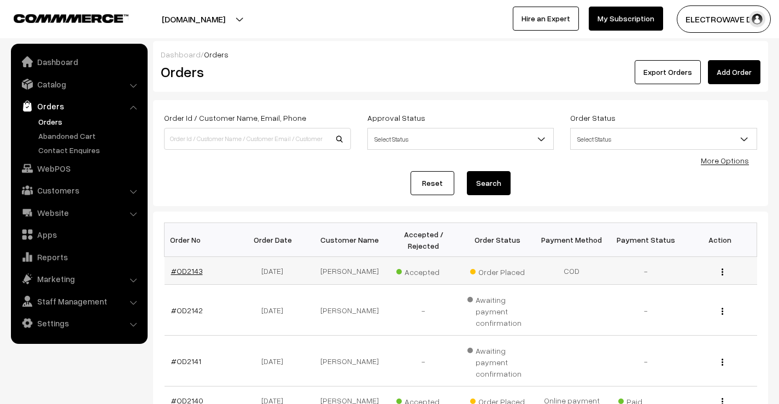
click at [194, 270] on link "#OD2143" at bounding box center [187, 270] width 32 height 9
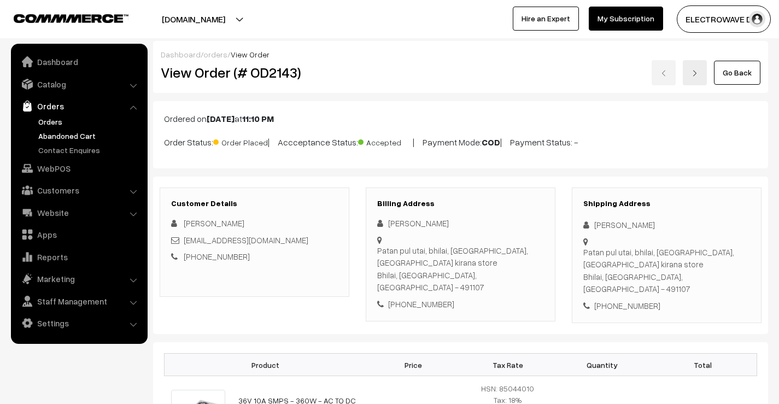
click at [55, 136] on link "Abandoned Cart" at bounding box center [90, 135] width 108 height 11
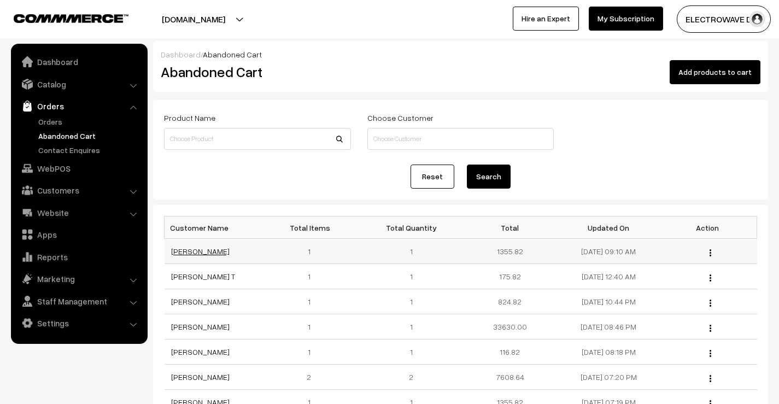
click at [213, 251] on link "[PERSON_NAME]" at bounding box center [200, 251] width 58 height 9
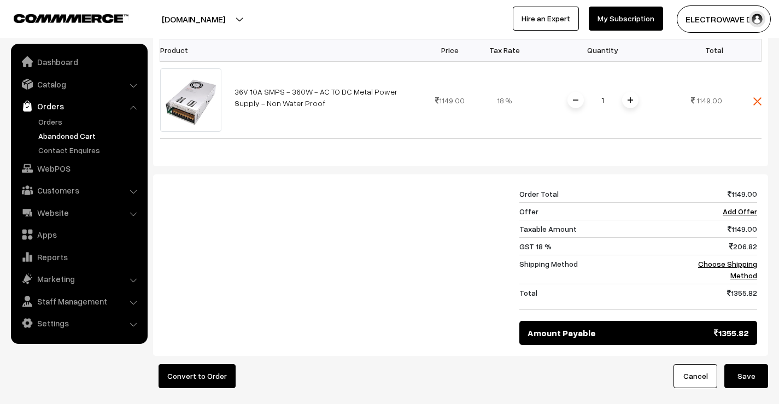
scroll to position [333, 0]
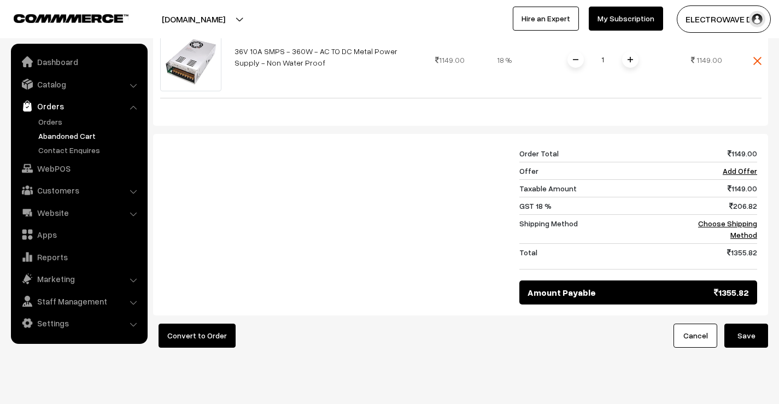
click at [738, 324] on button "Save" at bounding box center [746, 336] width 44 height 24
drag, startPoint x: 250, startPoint y: 103, endPoint x: 191, endPoint y: 314, distance: 219.8
click at [191, 324] on button "Convert to Order" at bounding box center [197, 336] width 77 height 24
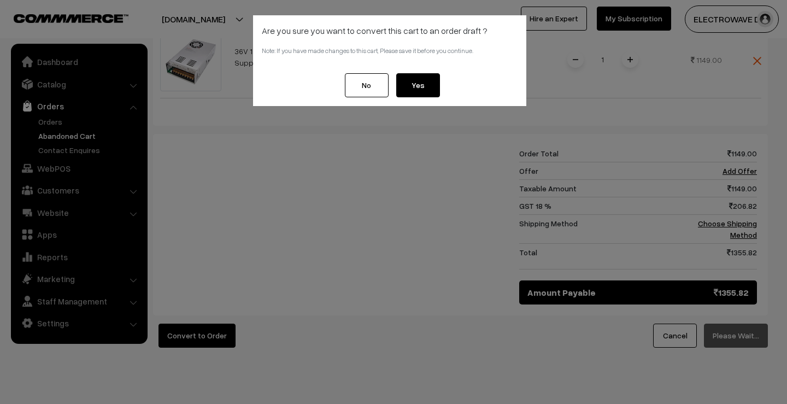
click at [410, 87] on button "Yes" at bounding box center [418, 85] width 44 height 24
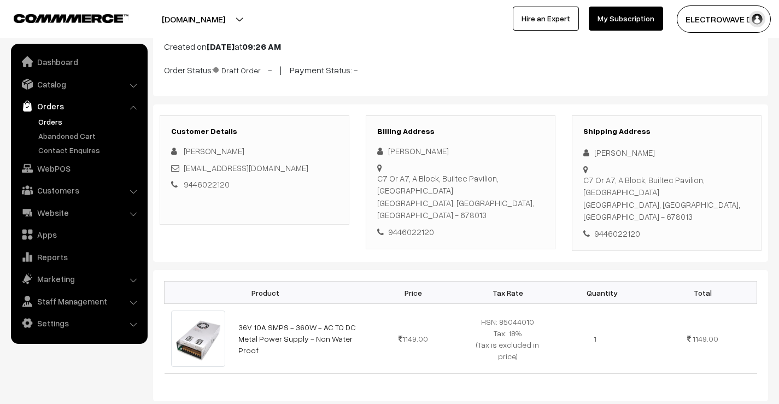
scroll to position [4, 0]
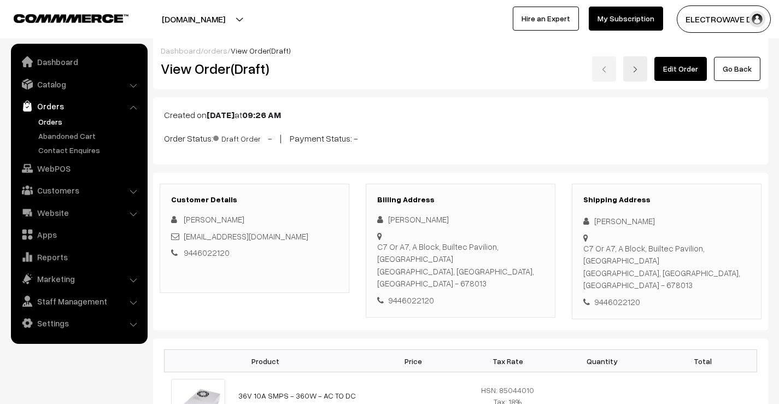
click at [239, 13] on button "[DOMAIN_NAME]" at bounding box center [194, 18] width 140 height 27
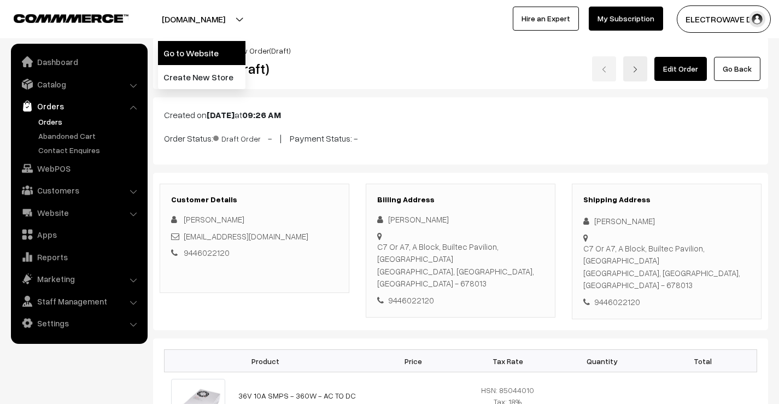
click at [217, 59] on link "Go to Website" at bounding box center [201, 53] width 87 height 24
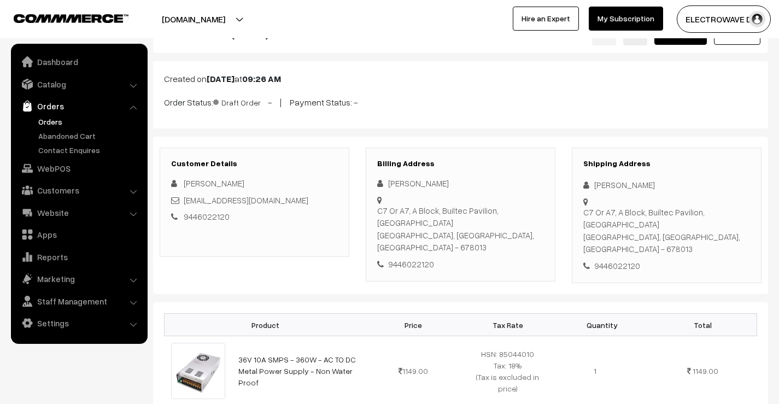
scroll to position [0, 0]
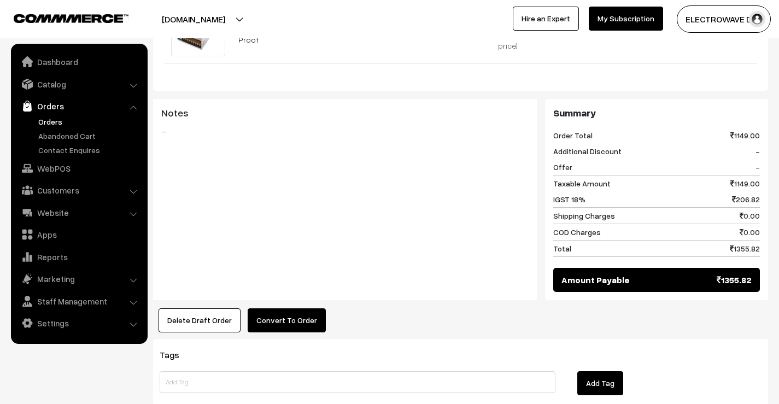
click at [281, 308] on button "Convert To Order" at bounding box center [287, 320] width 78 height 24
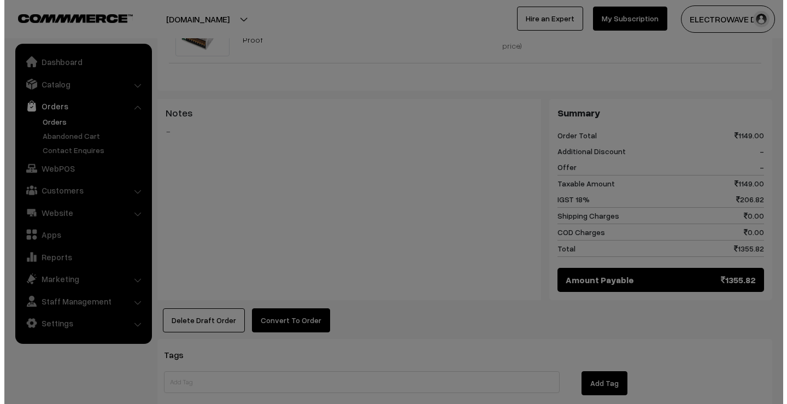
scroll to position [380, 0]
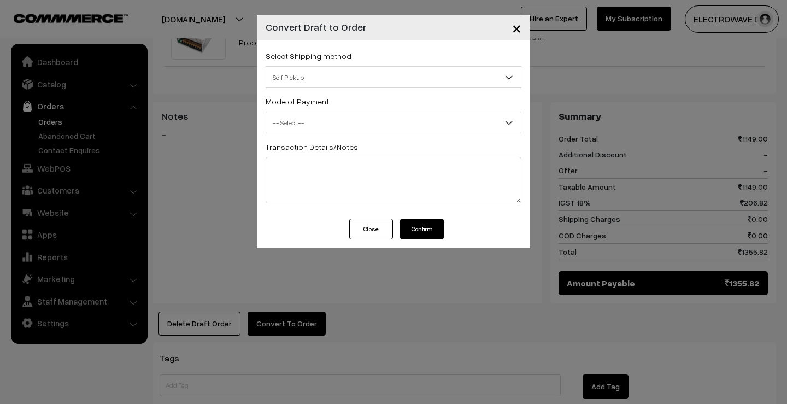
click at [373, 82] on span "Self Pickup" at bounding box center [393, 77] width 255 height 19
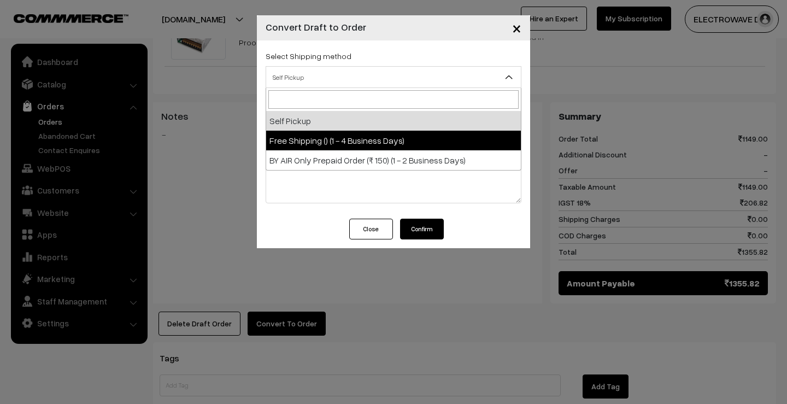
select select "FS2"
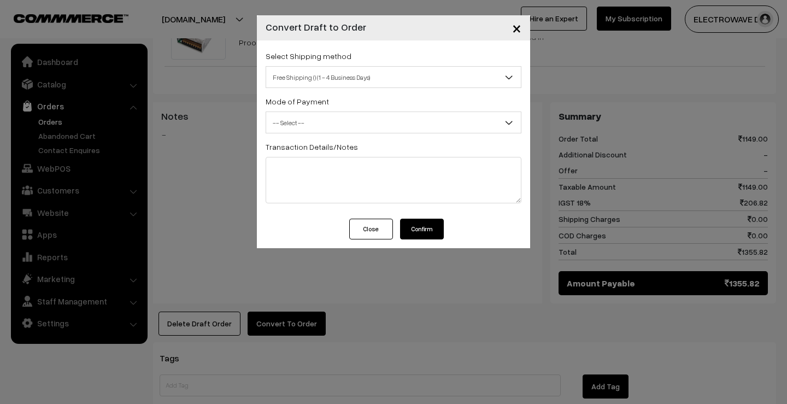
click at [379, 131] on span "-- Select --" at bounding box center [393, 122] width 255 height 19
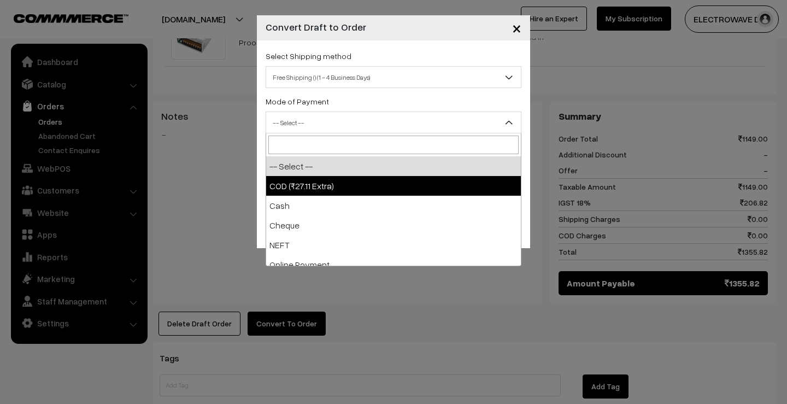
select select "1"
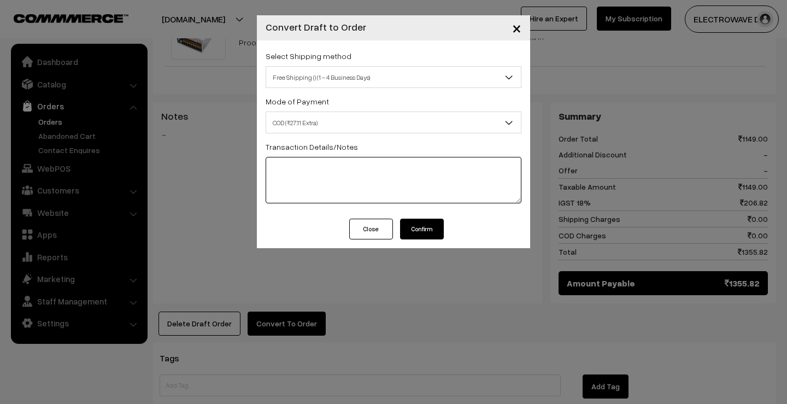
click at [407, 195] on textarea at bounding box center [394, 180] width 256 height 46
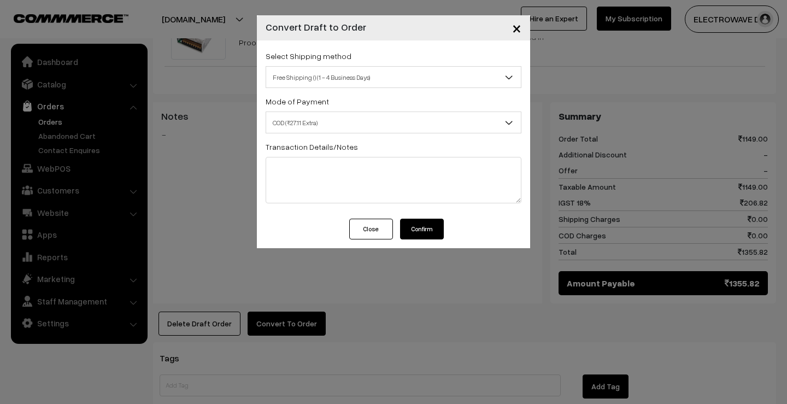
click at [423, 236] on button "Confirm" at bounding box center [422, 229] width 44 height 21
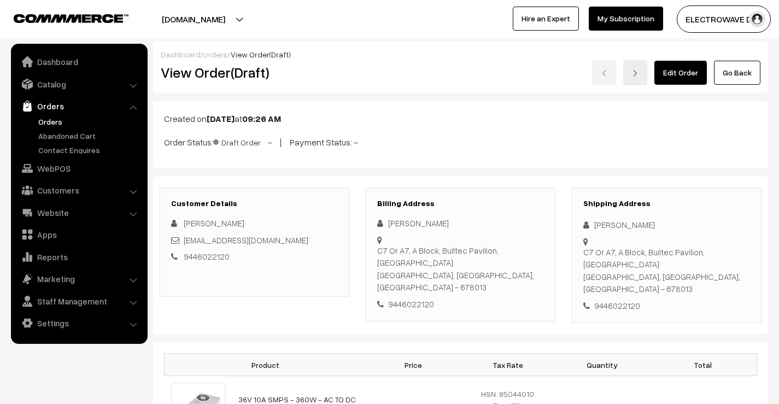
scroll to position [383, 0]
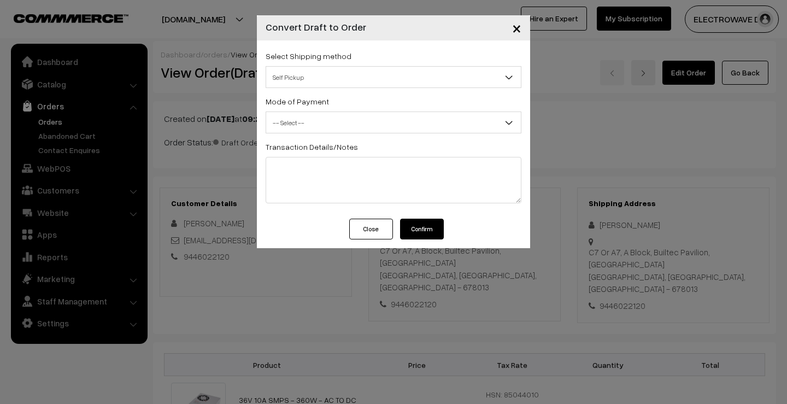
scroll to position [383, 0]
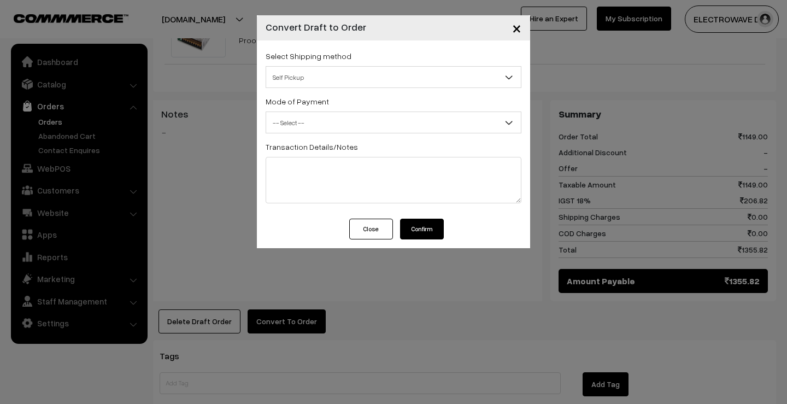
click at [406, 230] on button "Confirm" at bounding box center [422, 229] width 44 height 21
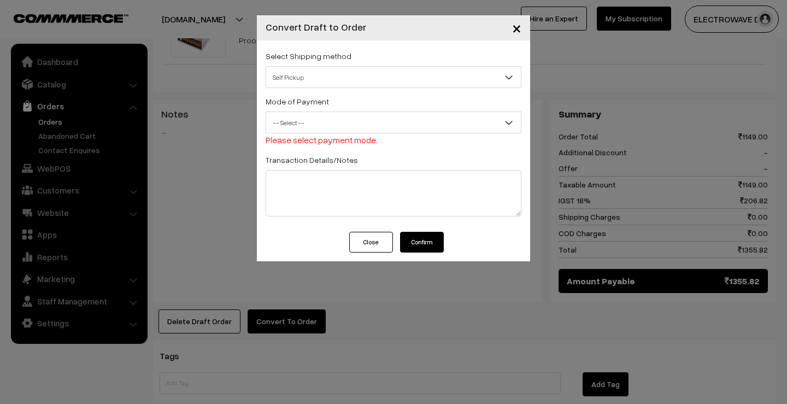
click at [516, 30] on span "×" at bounding box center [516, 27] width 9 height 20
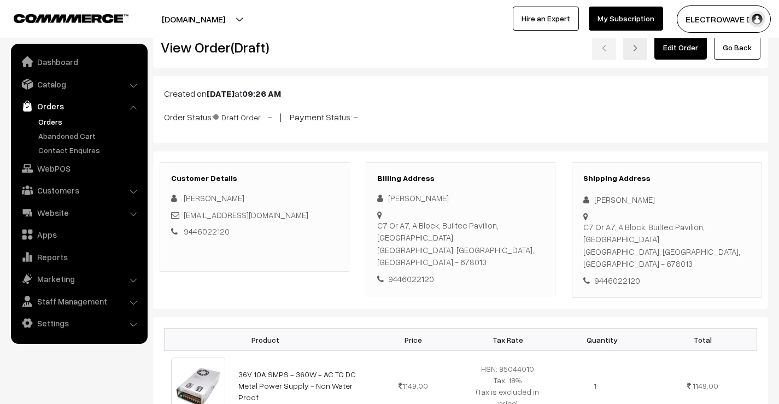
scroll to position [0, 0]
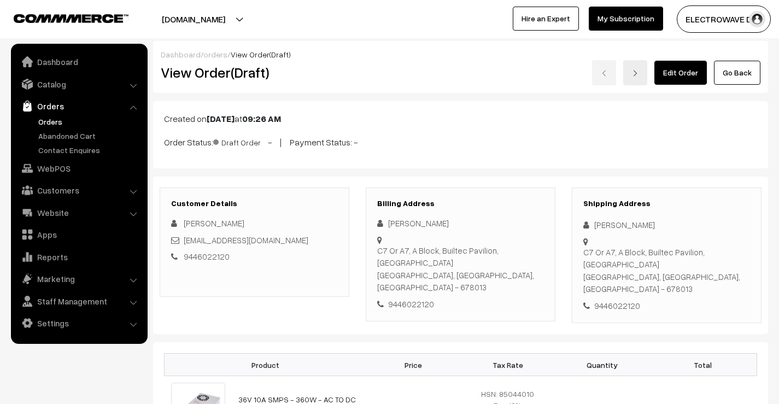
click at [48, 123] on link "Orders" at bounding box center [90, 121] width 108 height 11
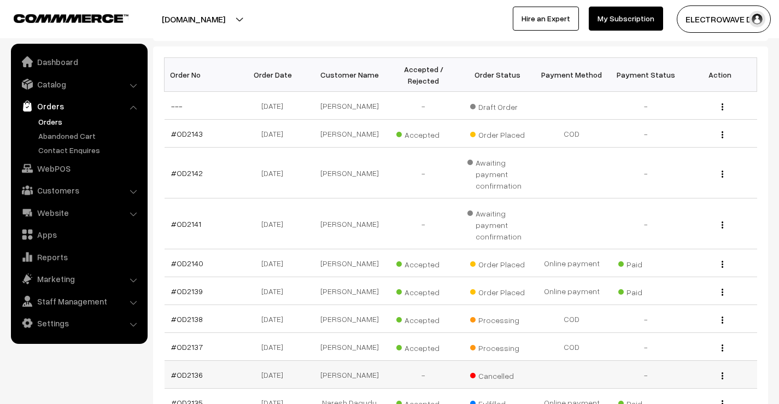
scroll to position [109, 0]
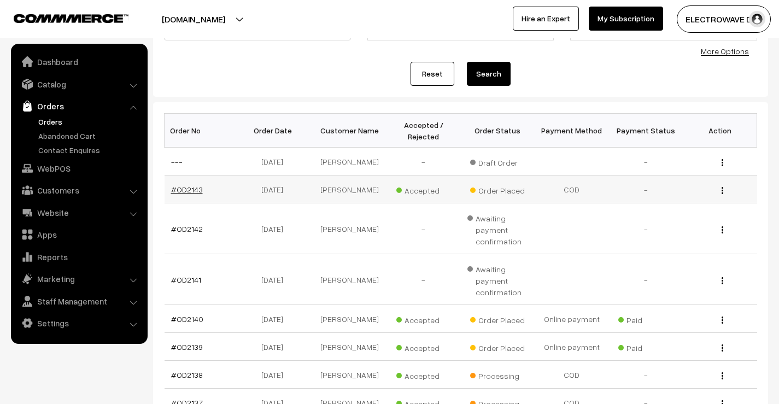
click at [193, 194] on link "#OD2143" at bounding box center [187, 189] width 32 height 9
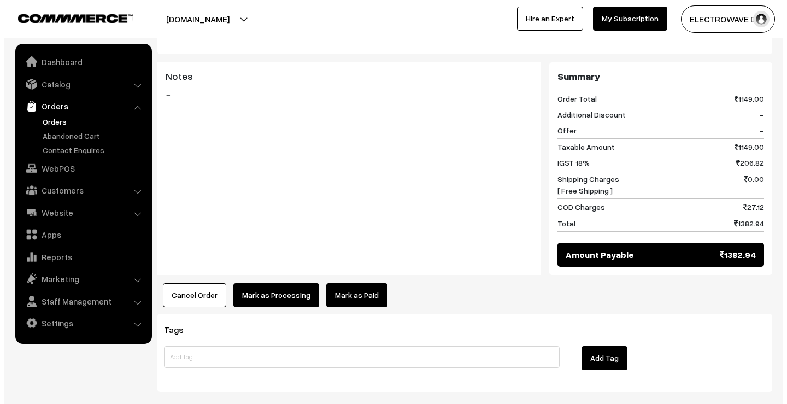
scroll to position [467, 0]
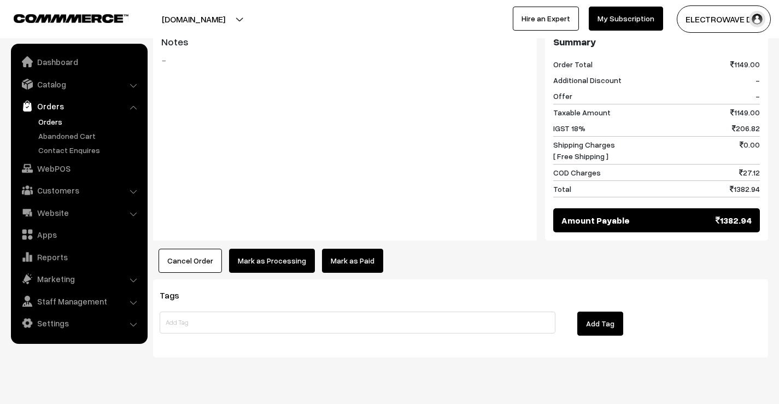
click at [279, 221] on div "Product Price Tax Rate Quantity Total 36V 10A SMPS - 360W - AC TO DC Metal Powe…" at bounding box center [460, 74] width 615 height 398
click at [282, 249] on button "Mark as Processing" at bounding box center [272, 261] width 86 height 24
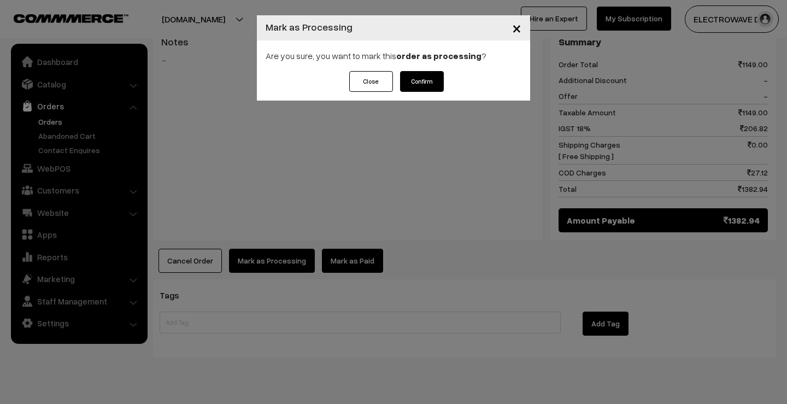
click at [434, 84] on button "Confirm" at bounding box center [422, 81] width 44 height 21
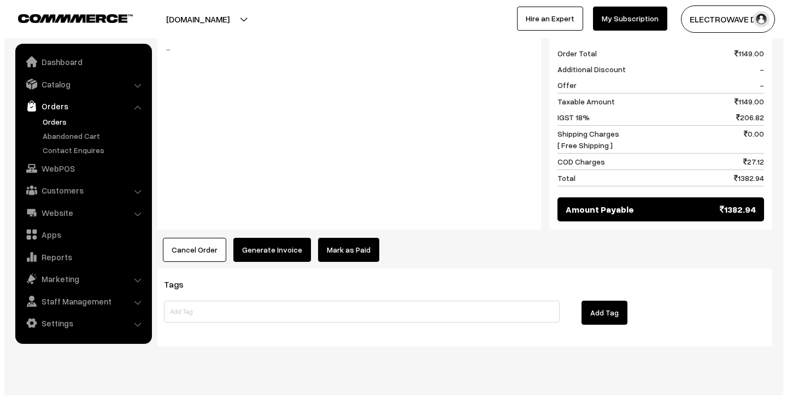
scroll to position [410, 0]
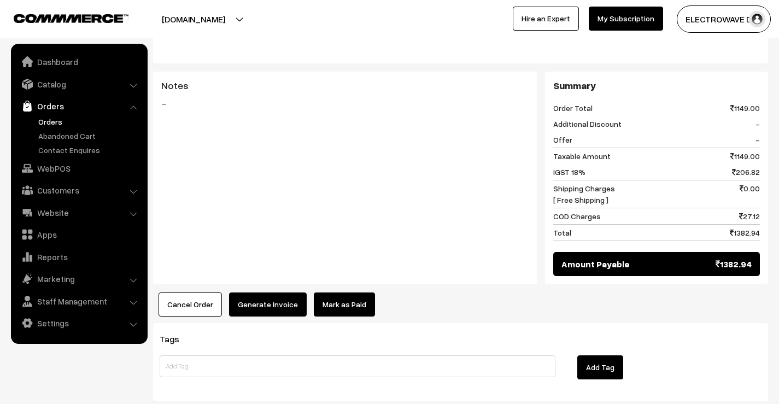
click at [278, 292] on button "Generate Invoice" at bounding box center [268, 304] width 78 height 24
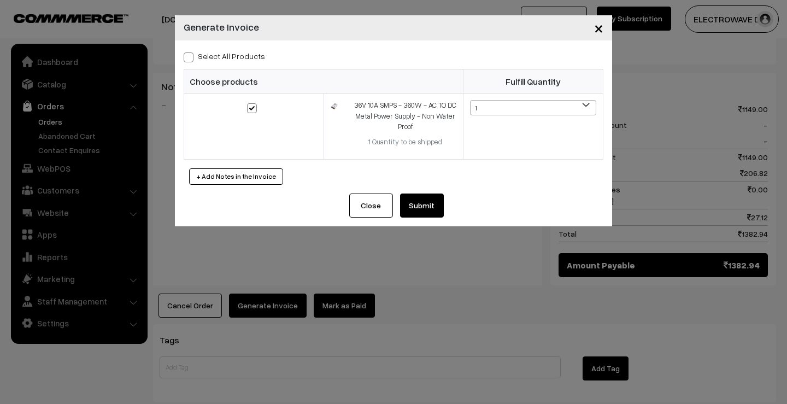
click at [412, 207] on button "Submit" at bounding box center [422, 205] width 44 height 24
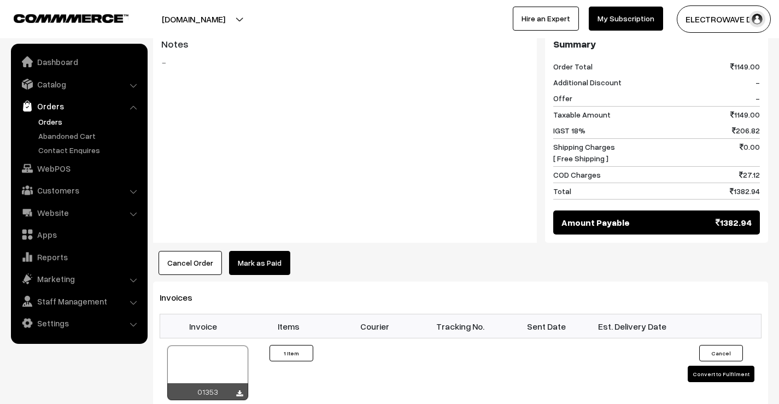
scroll to position [301, 0]
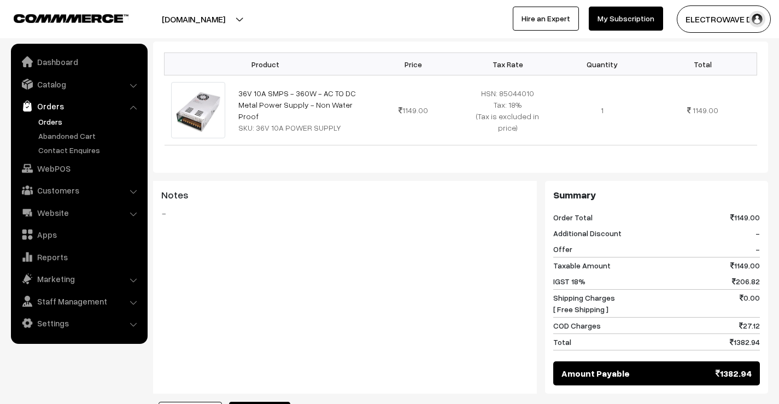
click at [44, 123] on link "Orders" at bounding box center [90, 121] width 108 height 11
